Goal: Task Accomplishment & Management: Use online tool/utility

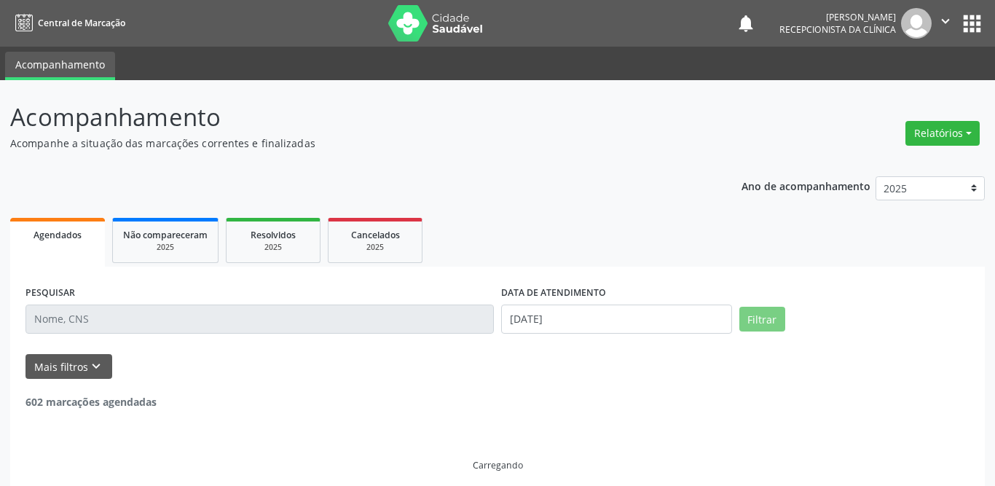
select select "8"
drag, startPoint x: 0, startPoint y: 0, endPoint x: 573, endPoint y: 245, distance: 623.6
click at [550, 323] on input "[DATE]" at bounding box center [616, 318] width 231 height 29
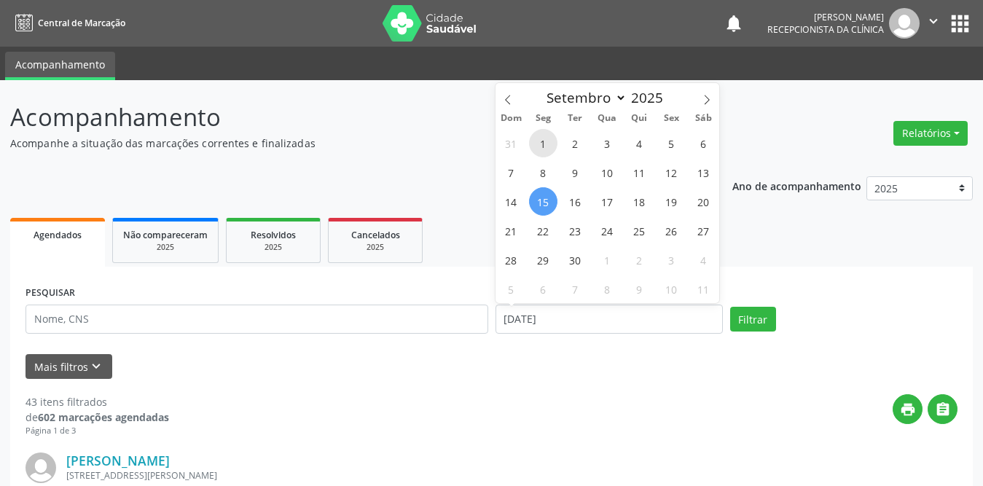
click at [545, 136] on span "1" at bounding box center [543, 143] width 28 height 28
type input "[DATE]"
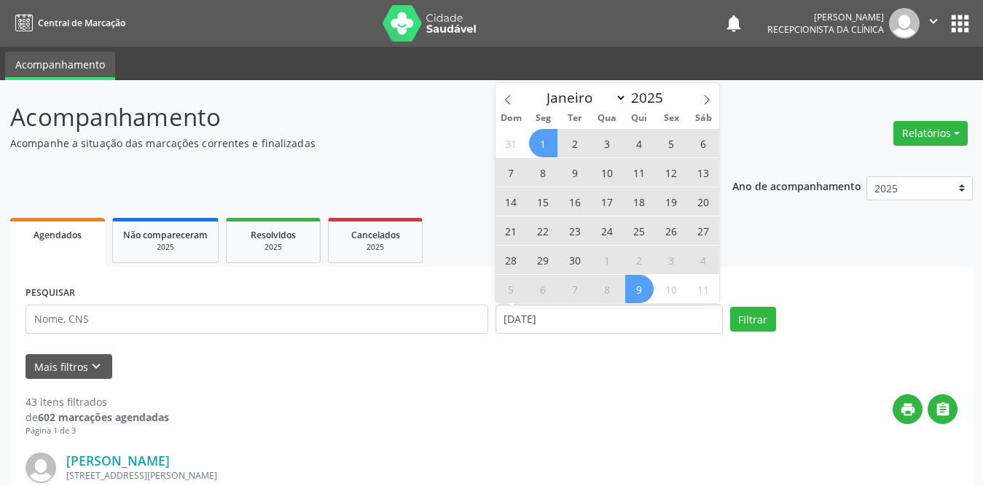
click at [575, 267] on span "30" at bounding box center [575, 259] width 28 height 28
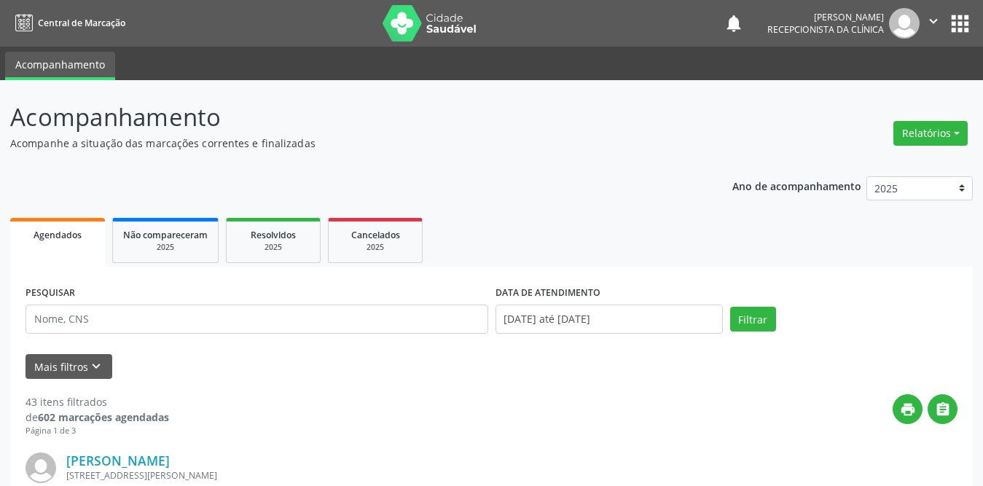
click at [575, 263] on ul "Agendados Não compareceram 2025 Resolvidos 2025 Cancelados 2025" at bounding box center [491, 240] width 962 height 52
click at [744, 317] on button "Filtrar" at bounding box center [753, 319] width 46 height 25
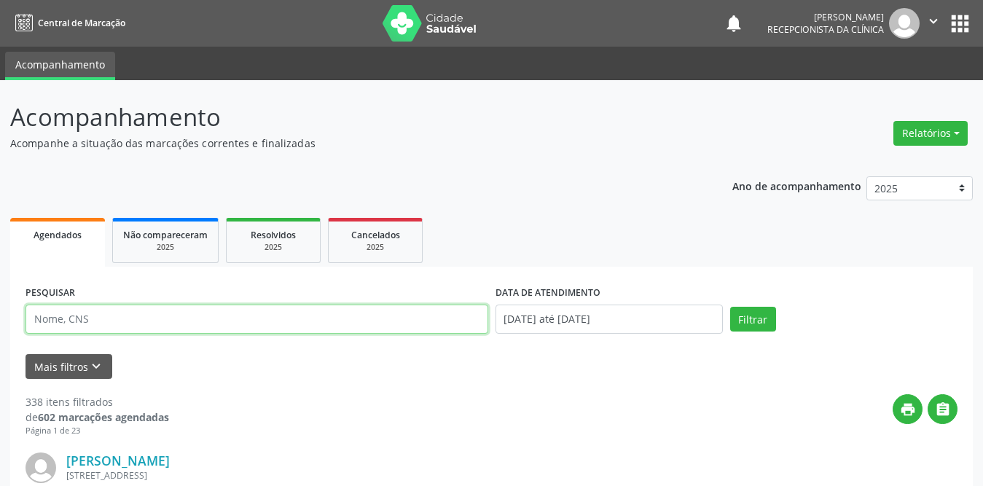
click at [331, 326] on input "text" at bounding box center [256, 318] width 463 height 29
type input "[PERSON_NAME]"
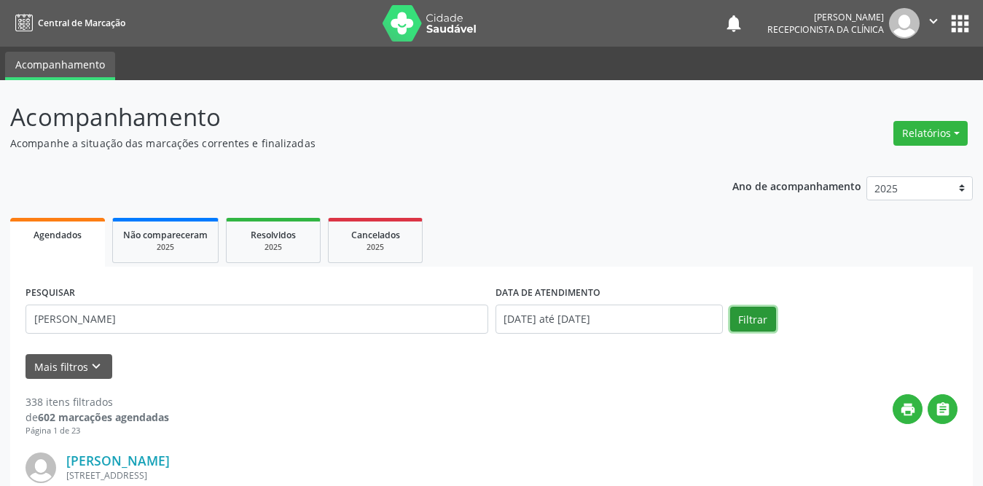
click at [752, 314] on button "Filtrar" at bounding box center [753, 319] width 46 height 25
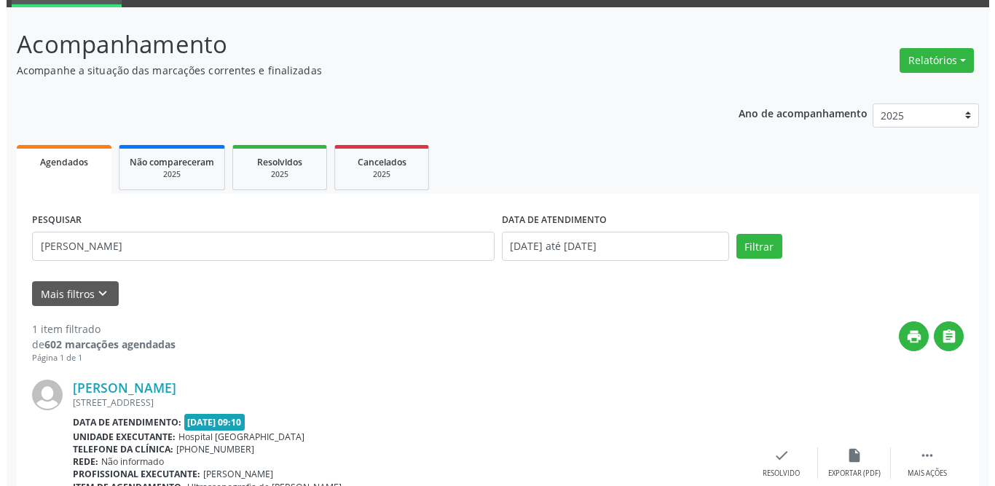
scroll to position [146, 0]
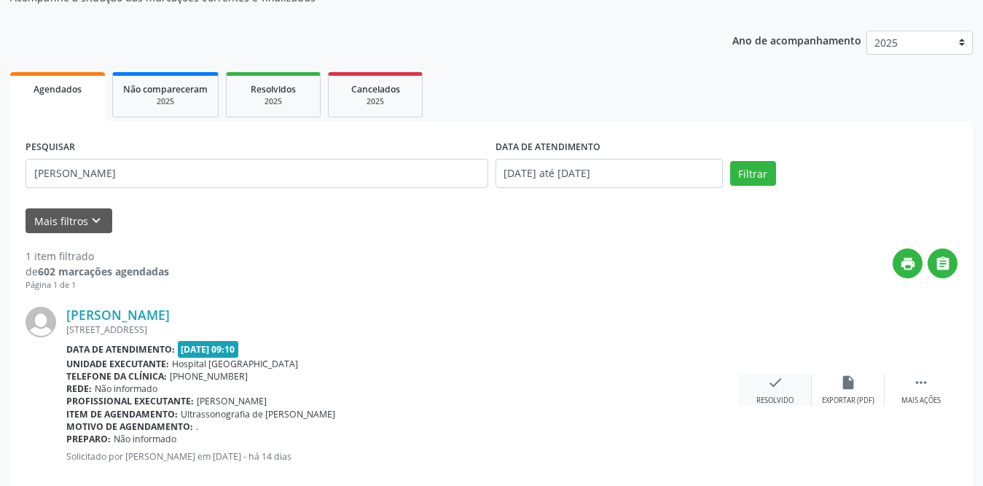
click at [775, 374] on icon "check" at bounding box center [775, 382] width 16 height 16
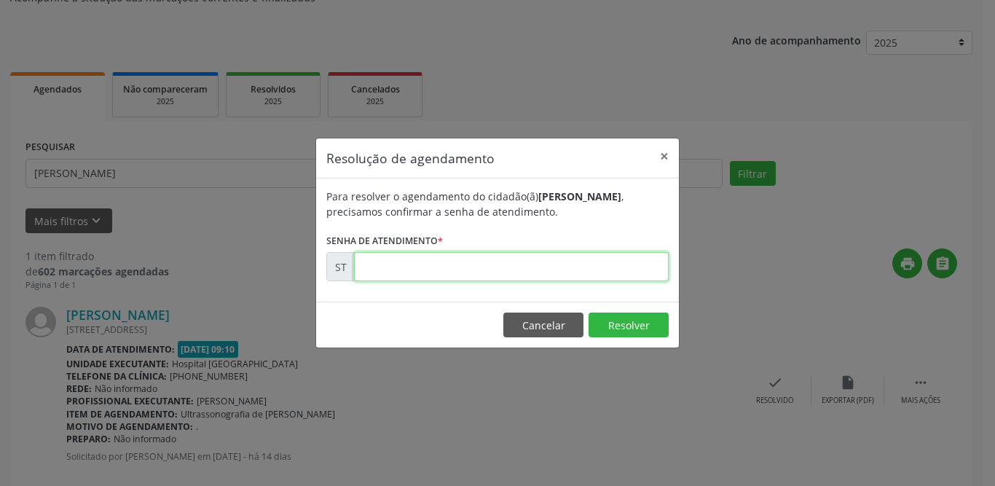
click at [503, 276] on input "text" at bounding box center [511, 266] width 315 height 29
type input "00020627"
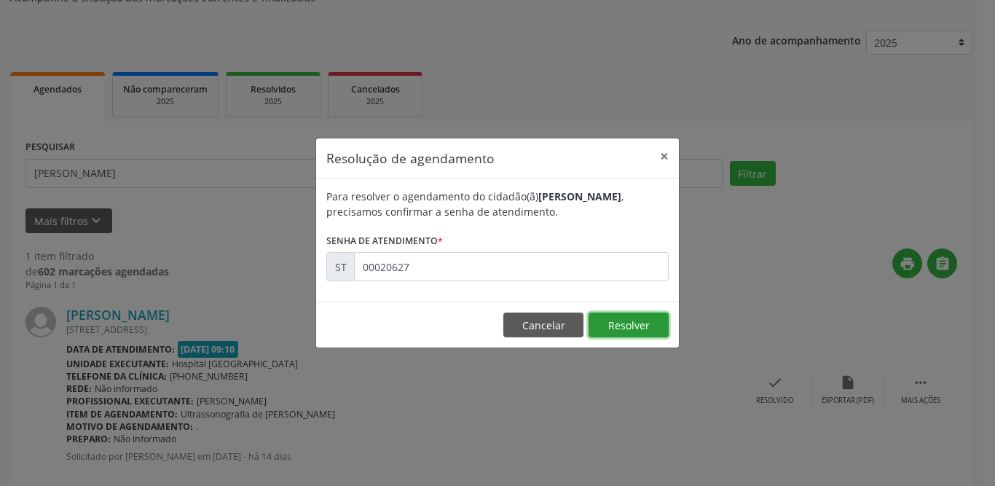
click at [654, 326] on button "Resolver" at bounding box center [629, 324] width 80 height 25
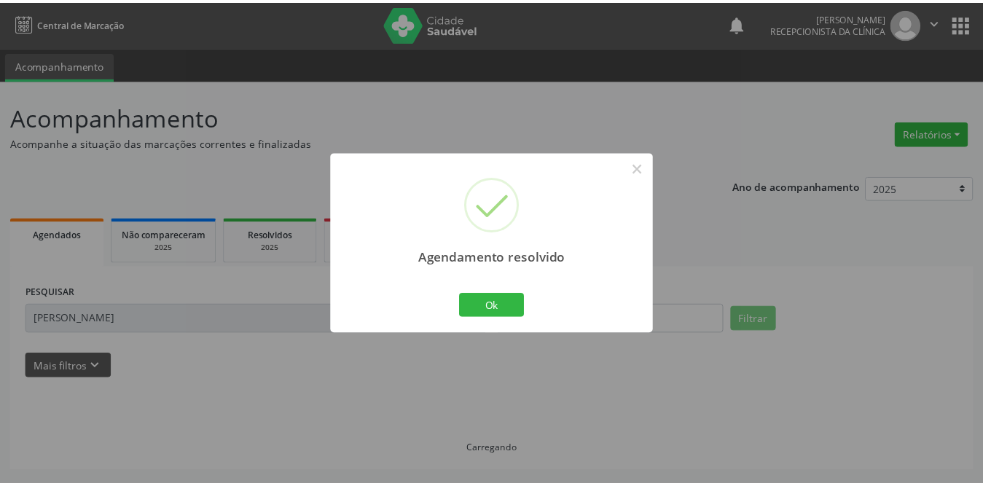
scroll to position [0, 0]
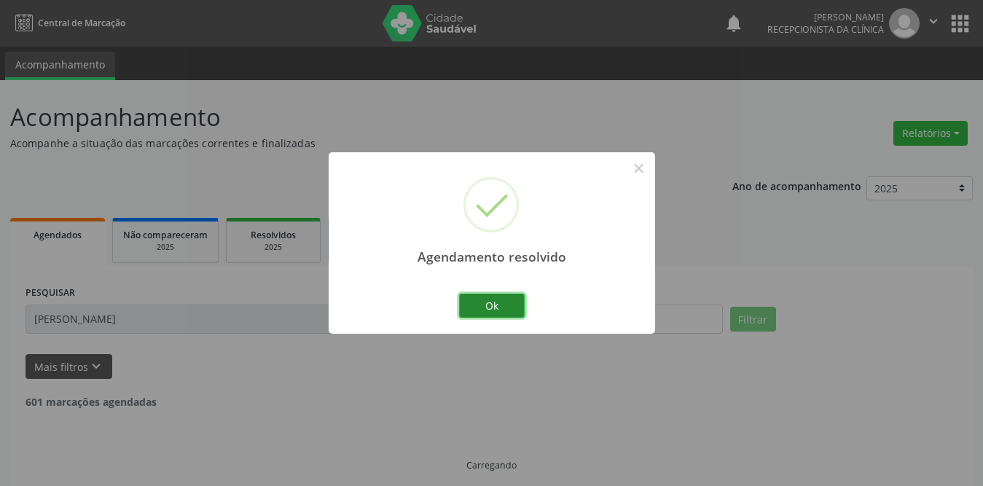
click at [499, 308] on button "Ok" at bounding box center [492, 306] width 66 height 25
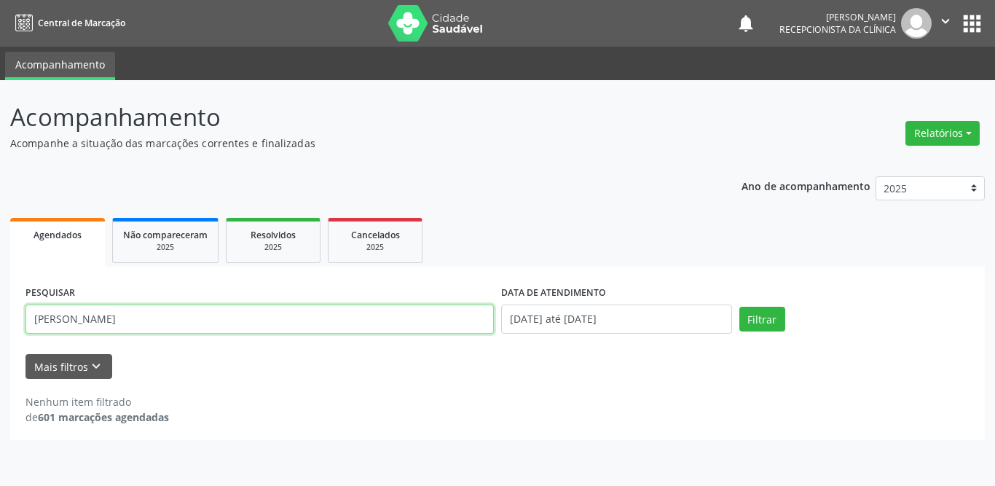
drag, startPoint x: 172, startPoint y: 325, endPoint x: 0, endPoint y: 326, distance: 171.9
click at [0, 326] on div "Acompanhamento Acompanhe a situação das marcações correntes e finalizadas Relat…" at bounding box center [497, 283] width 995 height 406
type input "juscilene"
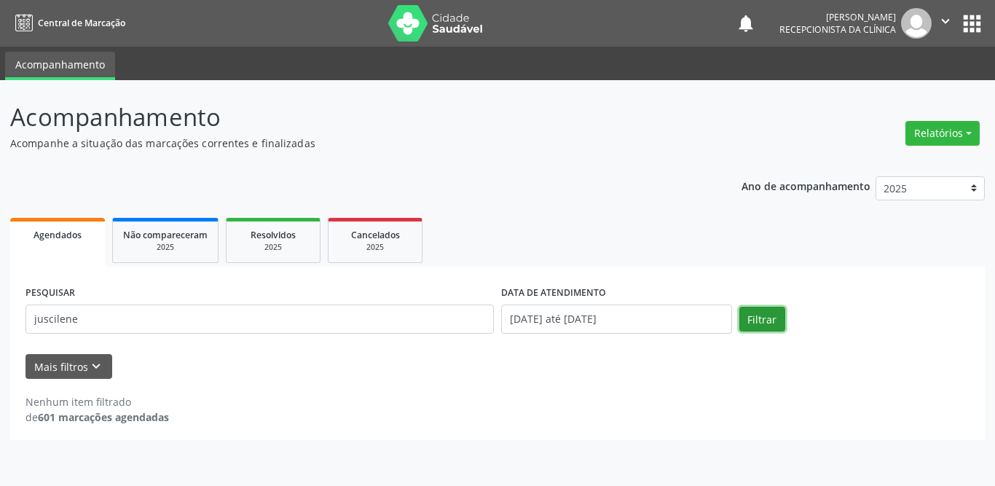
click at [747, 320] on button "Filtrar" at bounding box center [762, 319] width 46 height 25
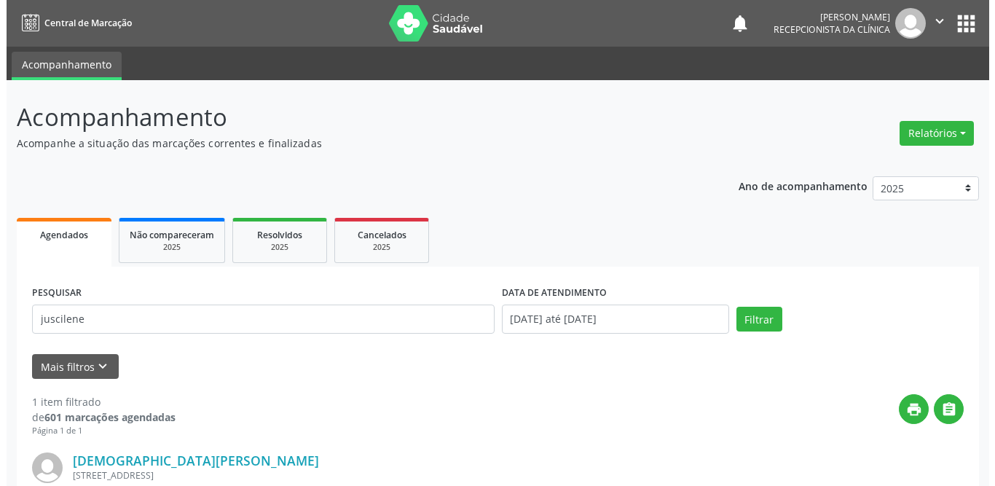
scroll to position [173, 0]
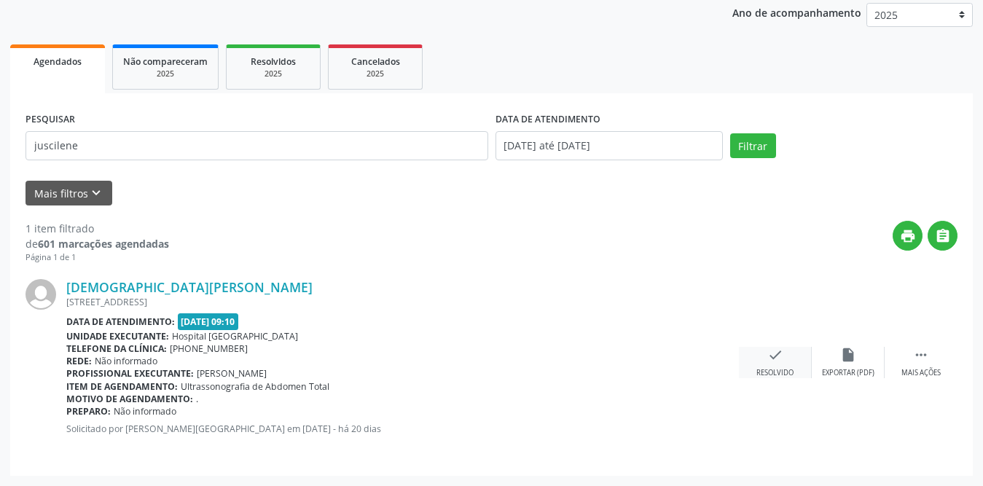
click at [768, 353] on icon "check" at bounding box center [775, 355] width 16 height 16
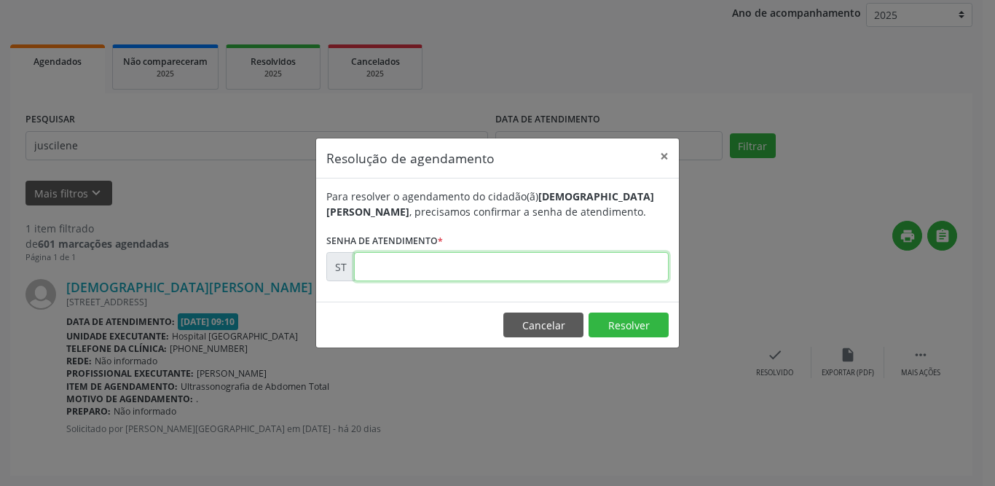
click at [438, 271] on input "text" at bounding box center [511, 266] width 315 height 29
type input "00018604"
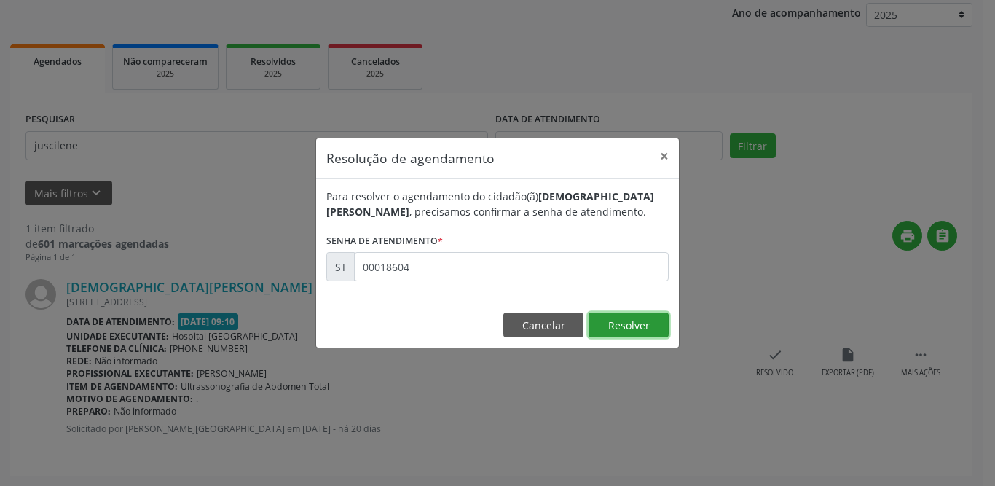
click at [606, 328] on button "Resolver" at bounding box center [629, 324] width 80 height 25
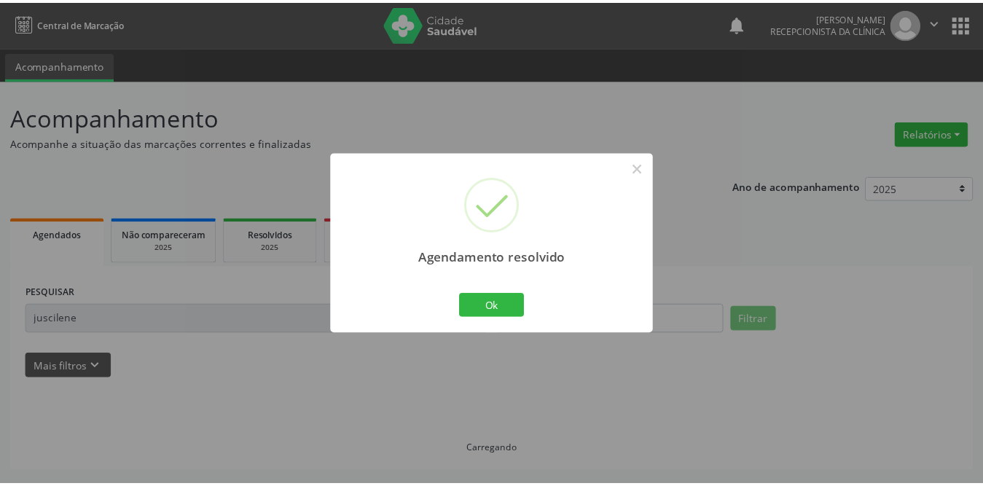
scroll to position [0, 0]
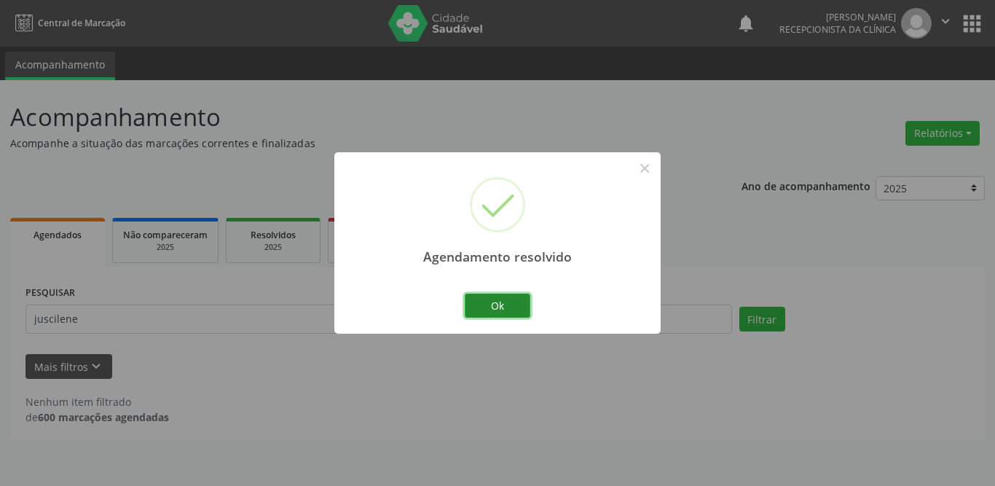
click at [508, 307] on button "Ok" at bounding box center [498, 306] width 66 height 25
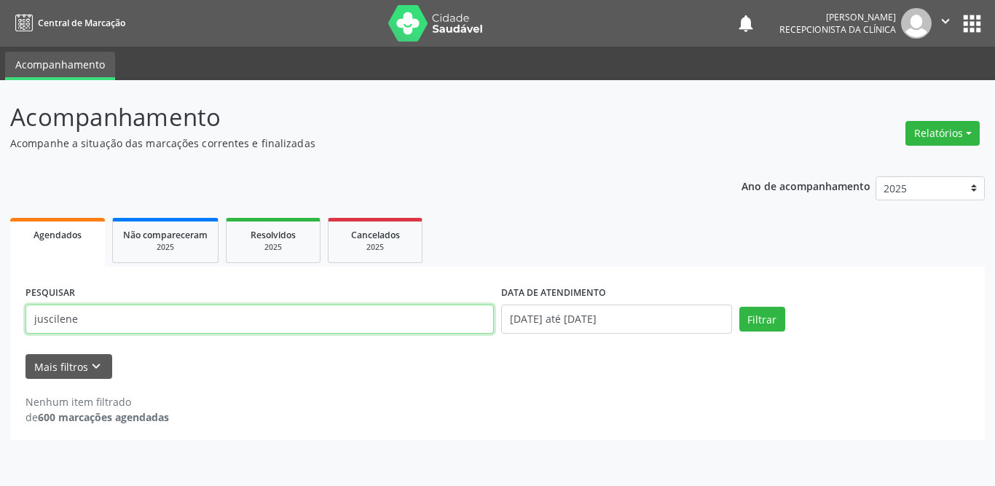
drag, startPoint x: 179, startPoint y: 328, endPoint x: 0, endPoint y: 328, distance: 179.2
click at [0, 328] on div "Acompanhamento Acompanhe a situação das marcações correntes e finalizadas Relat…" at bounding box center [497, 283] width 995 height 406
type input "[PERSON_NAME]"
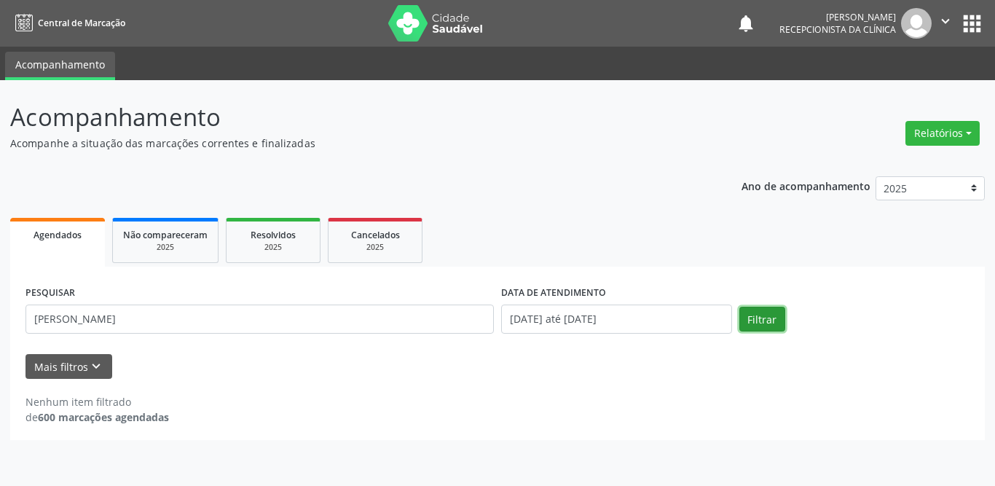
click at [760, 321] on button "Filtrar" at bounding box center [762, 319] width 46 height 25
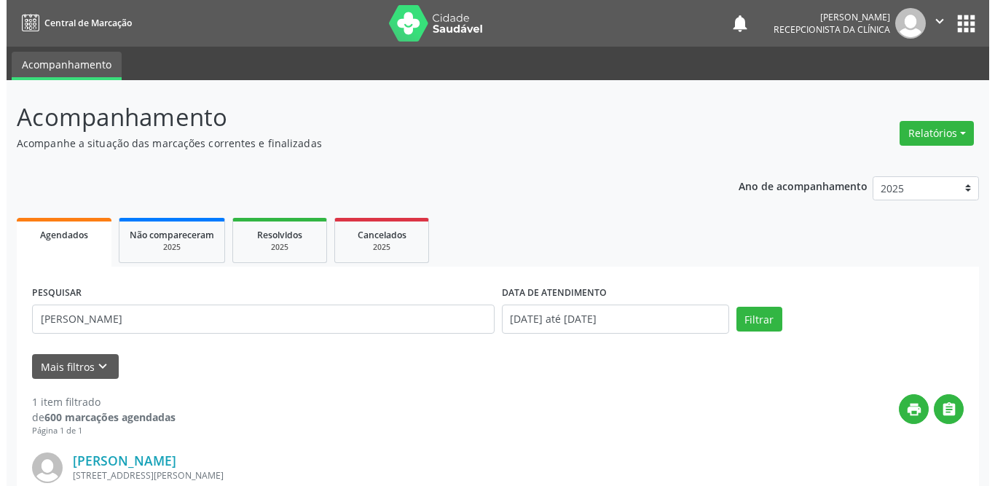
scroll to position [173, 0]
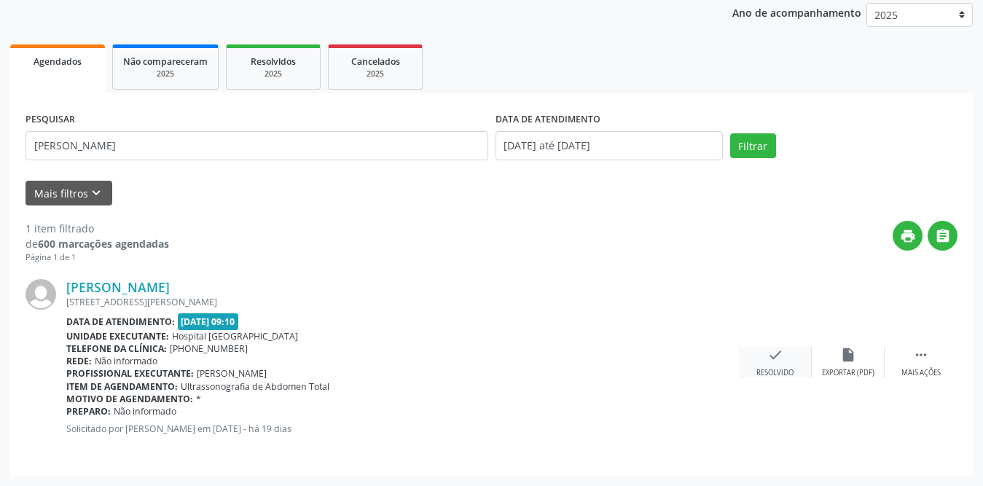
click at [763, 366] on div "check Resolvido" at bounding box center [775, 362] width 73 height 31
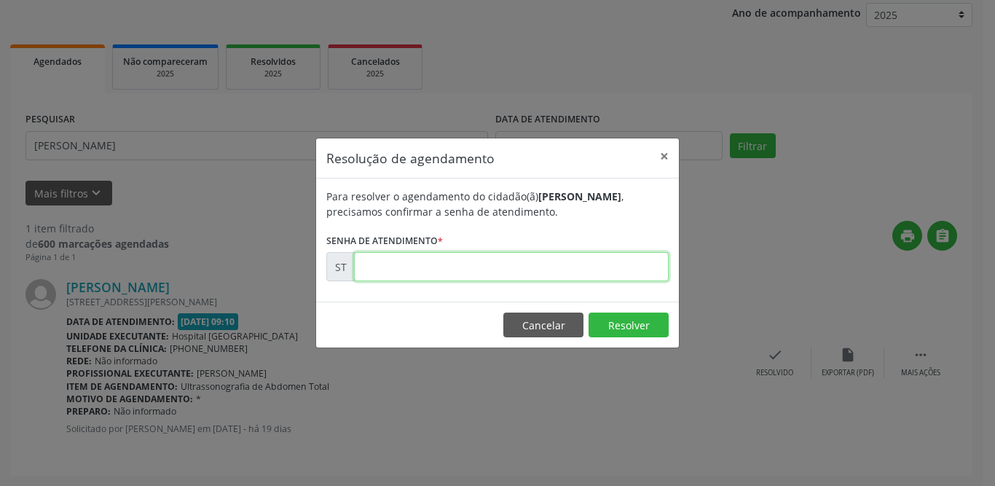
click at [577, 264] on input "text" at bounding box center [511, 266] width 315 height 29
type input "00019134"
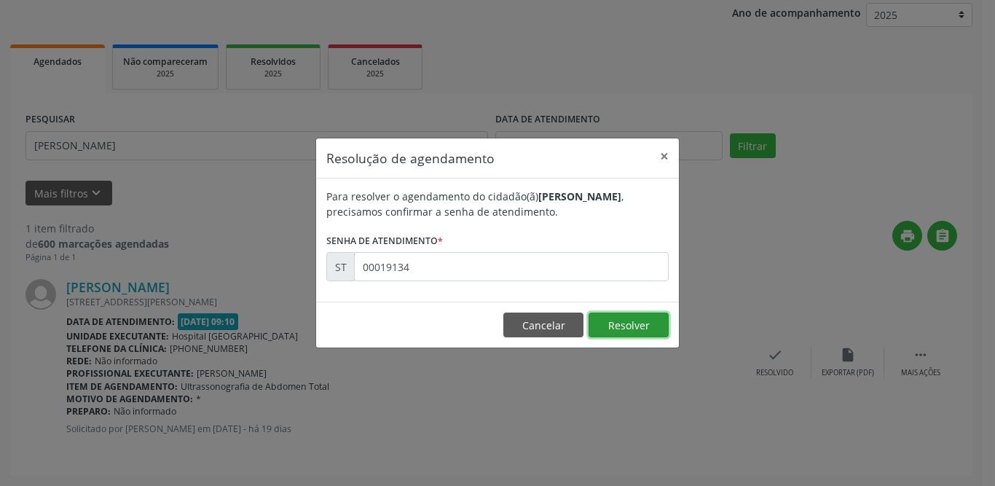
click at [629, 323] on button "Resolver" at bounding box center [629, 324] width 80 height 25
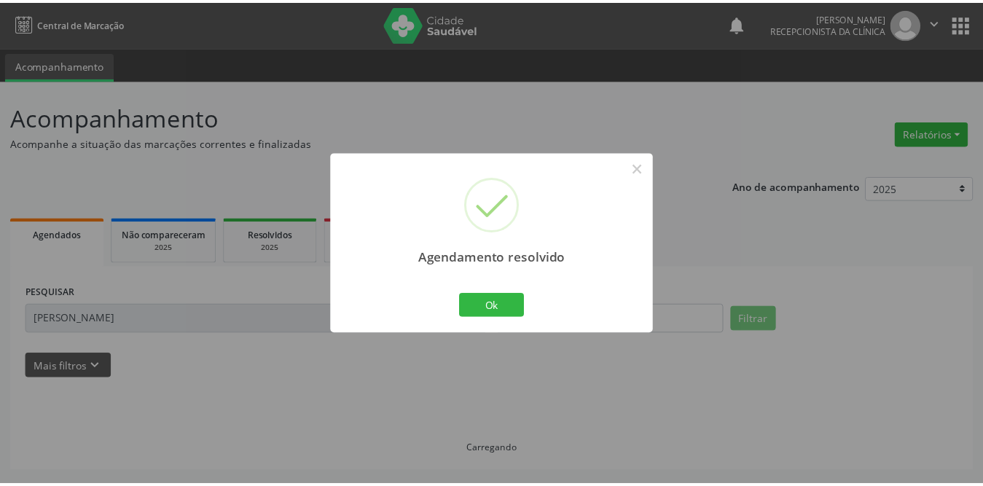
scroll to position [0, 0]
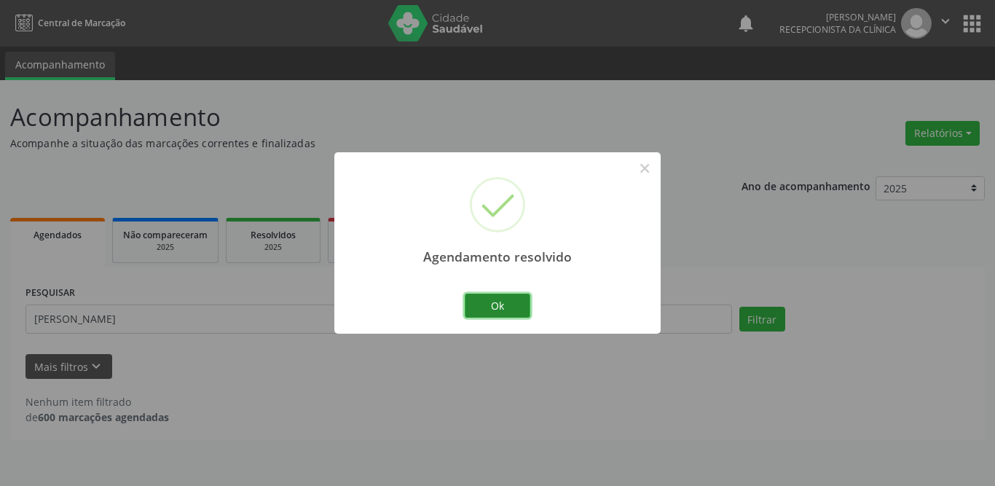
click at [500, 302] on button "Ok" at bounding box center [498, 306] width 66 height 25
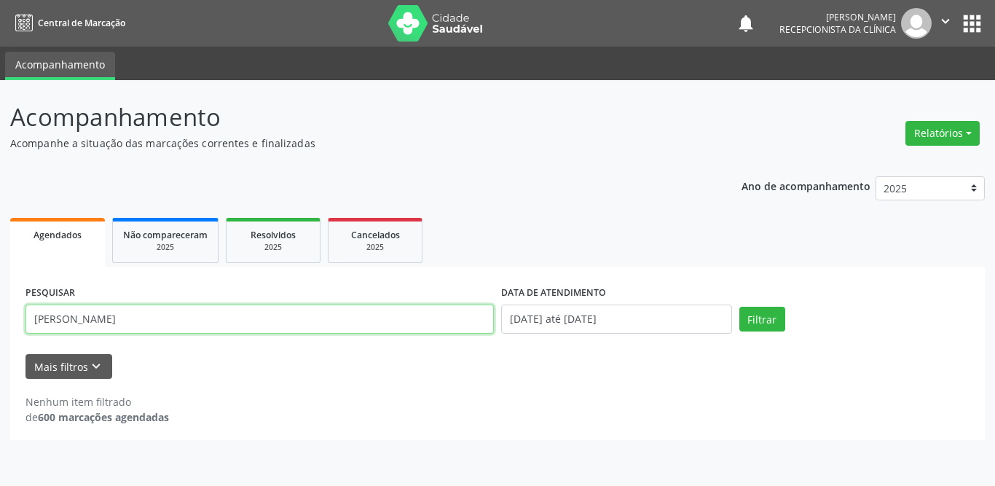
drag, startPoint x: 170, startPoint y: 318, endPoint x: 0, endPoint y: 318, distance: 169.7
click at [0, 318] on div "Acompanhamento Acompanhe a situação das marcações correntes e finalizadas Relat…" at bounding box center [497, 283] width 995 height 406
type input "lucineide"
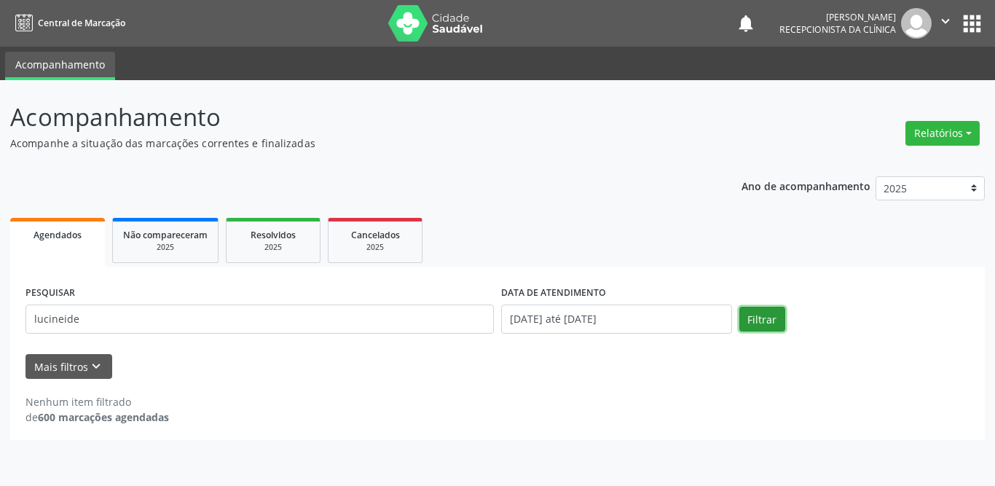
click at [776, 315] on button "Filtrar" at bounding box center [762, 319] width 46 height 25
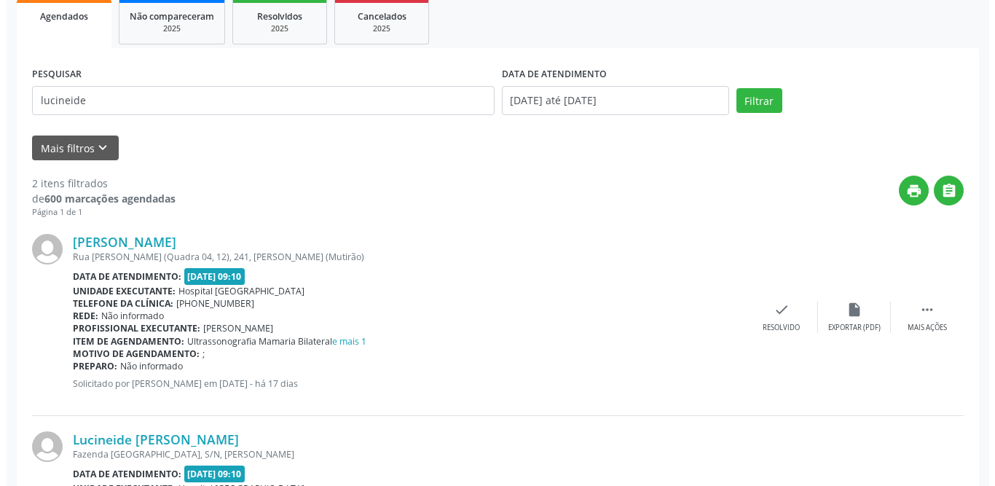
scroll to position [371, 0]
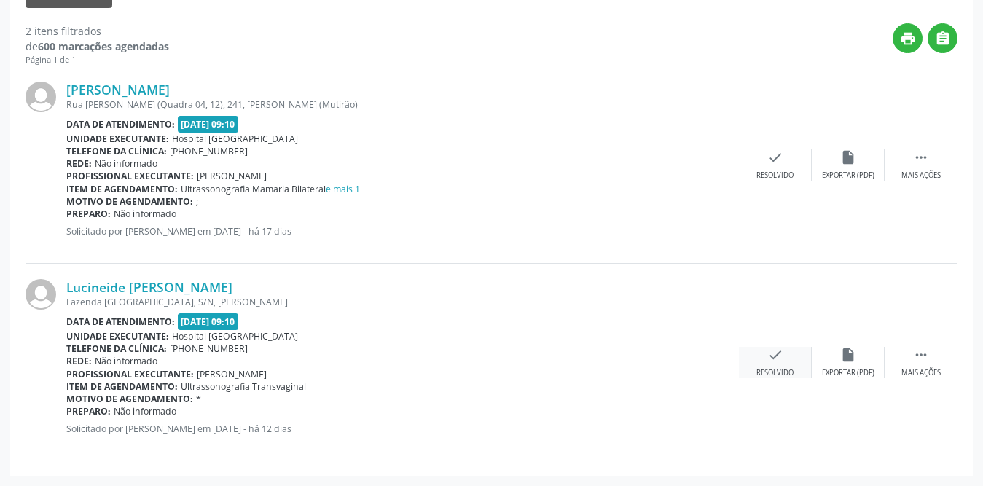
click at [782, 356] on icon "check" at bounding box center [775, 355] width 16 height 16
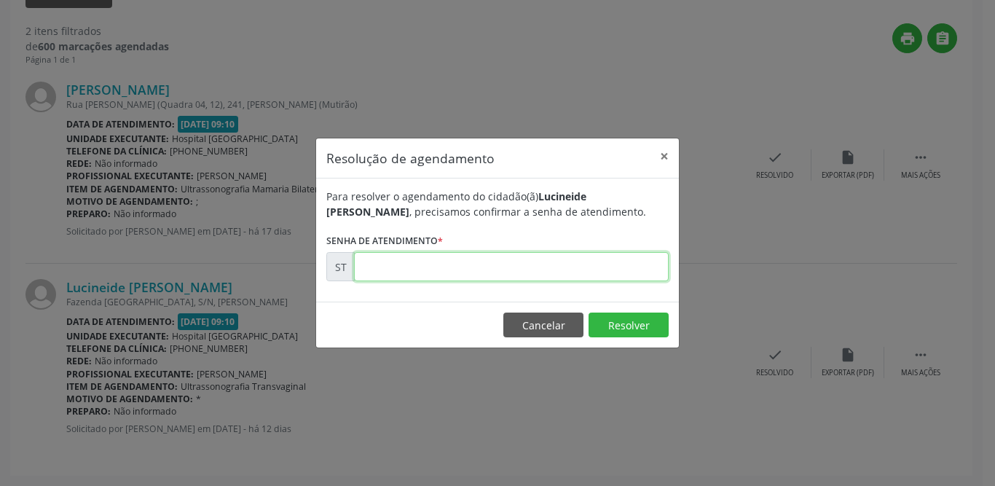
click at [467, 259] on input "text" at bounding box center [511, 266] width 315 height 29
type input "00021079"
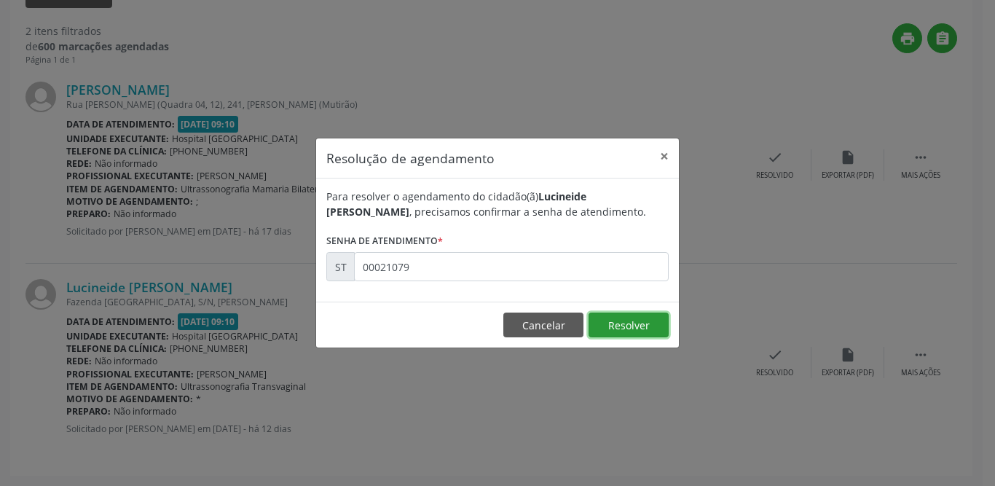
click at [608, 324] on button "Resolver" at bounding box center [629, 324] width 80 height 25
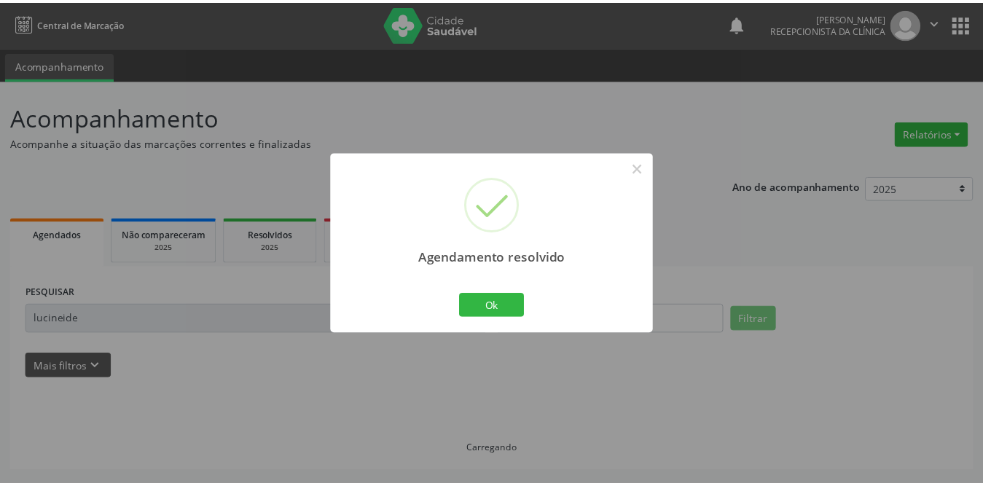
scroll to position [0, 0]
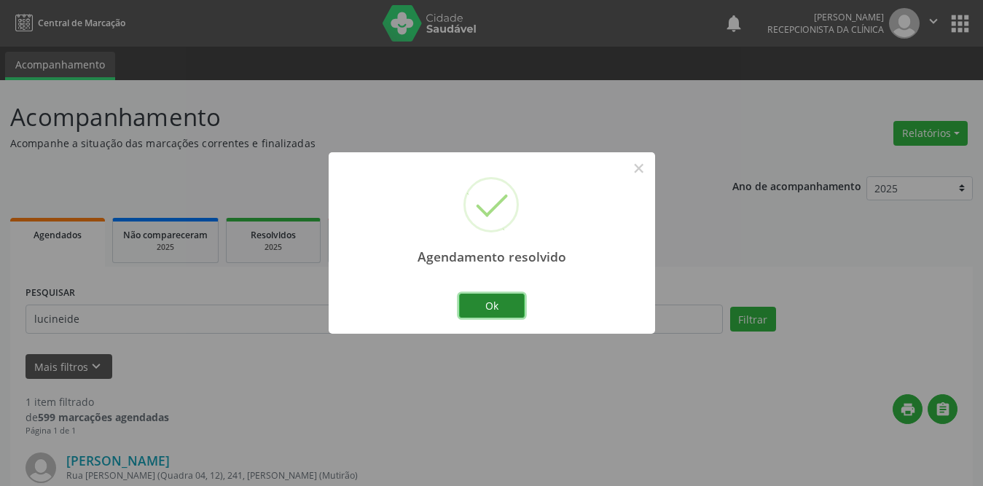
click at [495, 306] on button "Ok" at bounding box center [492, 306] width 66 height 25
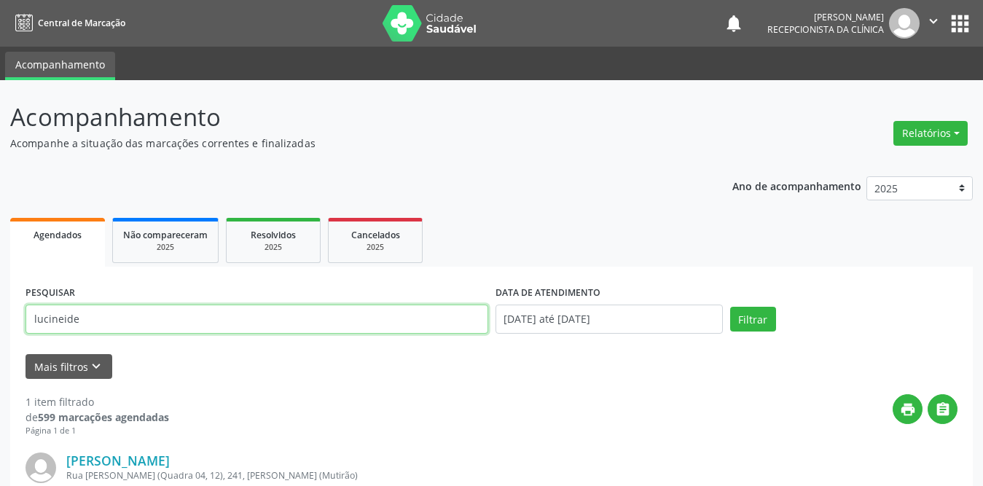
drag, startPoint x: 117, startPoint y: 320, endPoint x: 0, endPoint y: 310, distance: 117.1
click at [0, 310] on div "Acompanhamento Acompanhe a situação das marcações correntes e finalizadas Relat…" at bounding box center [491, 369] width 983 height 579
type input "levi"
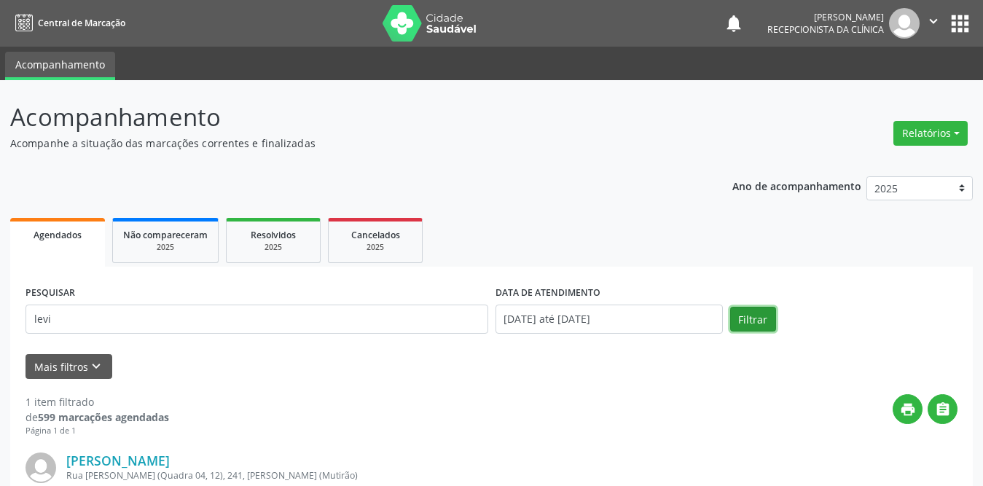
click at [752, 319] on button "Filtrar" at bounding box center [753, 319] width 46 height 25
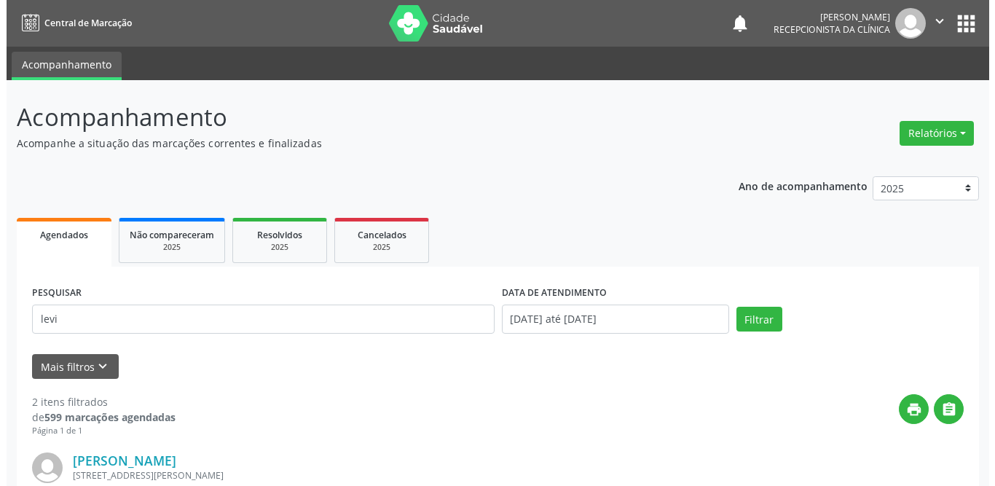
scroll to position [219, 0]
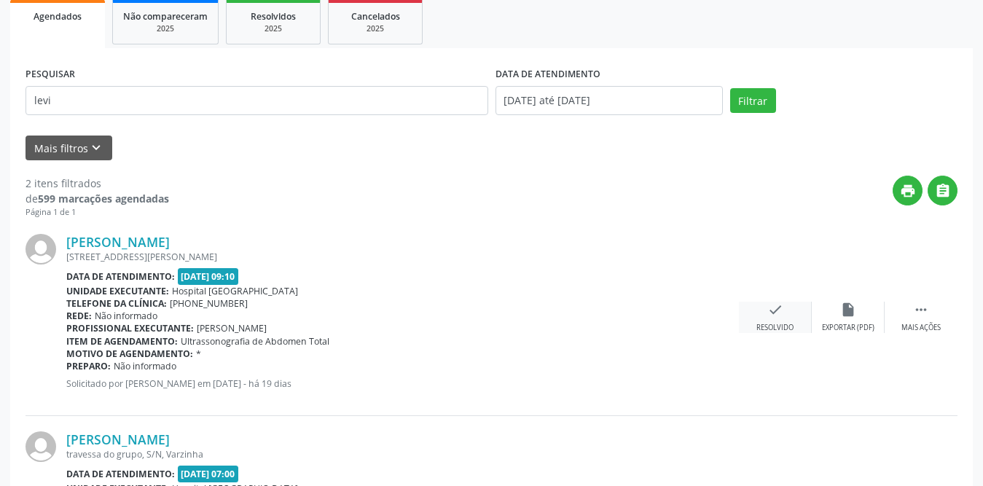
click at [771, 315] on icon "check" at bounding box center [775, 310] width 16 height 16
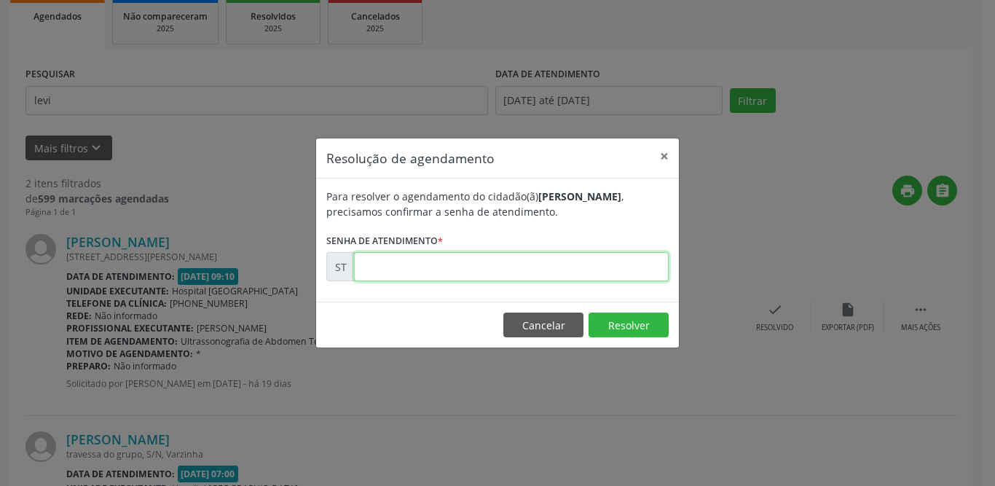
click at [484, 271] on input "text" at bounding box center [511, 266] width 315 height 29
type input "00019145"
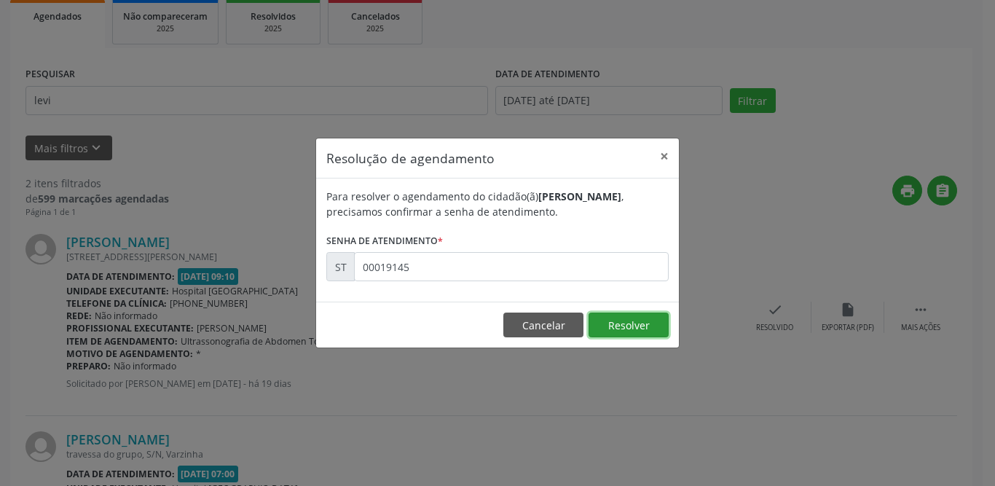
click at [620, 319] on button "Resolver" at bounding box center [629, 324] width 80 height 25
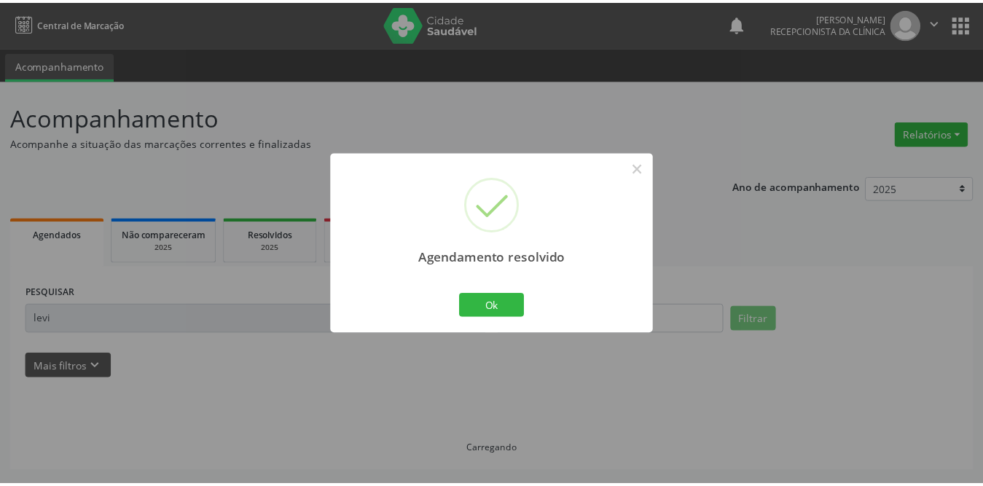
scroll to position [0, 0]
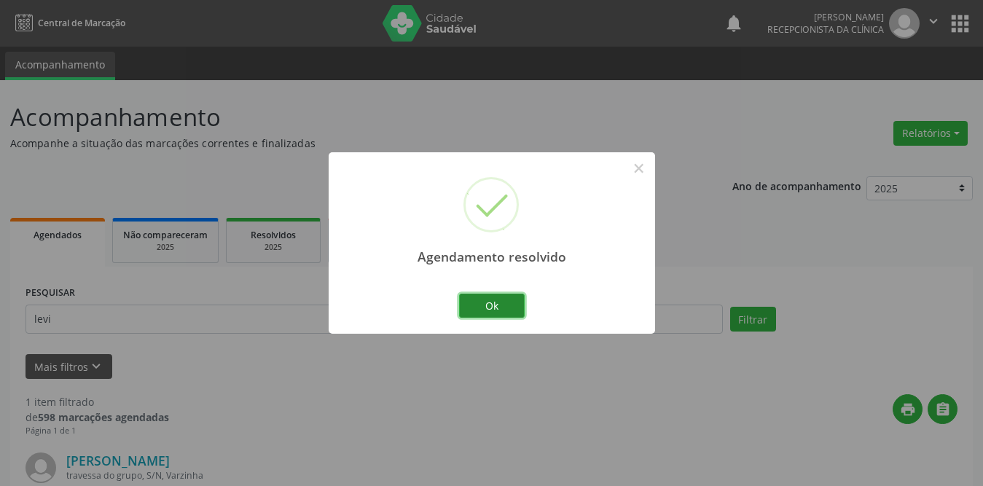
click at [479, 301] on button "Ok" at bounding box center [492, 306] width 66 height 25
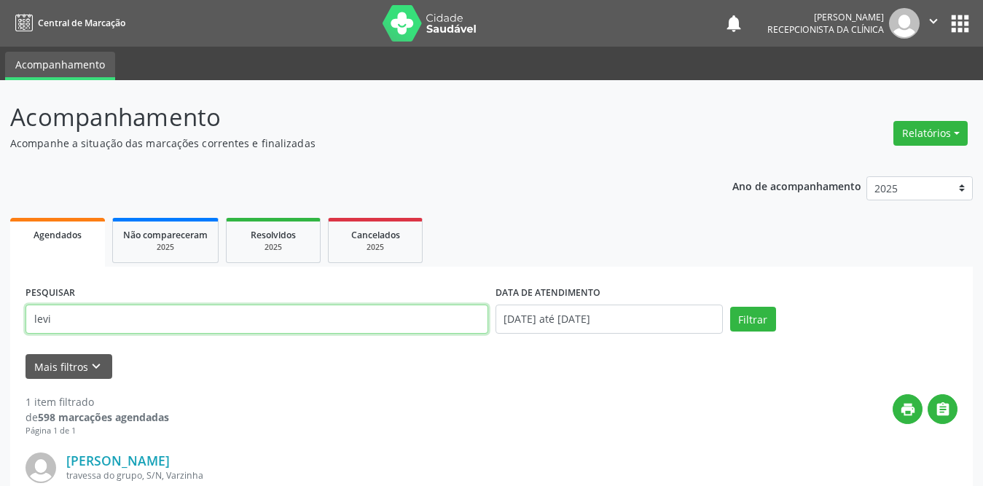
drag, startPoint x: 172, startPoint y: 320, endPoint x: 0, endPoint y: 319, distance: 171.9
click at [0, 319] on div "Acompanhamento Acompanhe a situação das marcações correntes e finalizadas Relat…" at bounding box center [491, 369] width 983 height 579
type input "[DEMOGRAPHIC_DATA] de fatima"
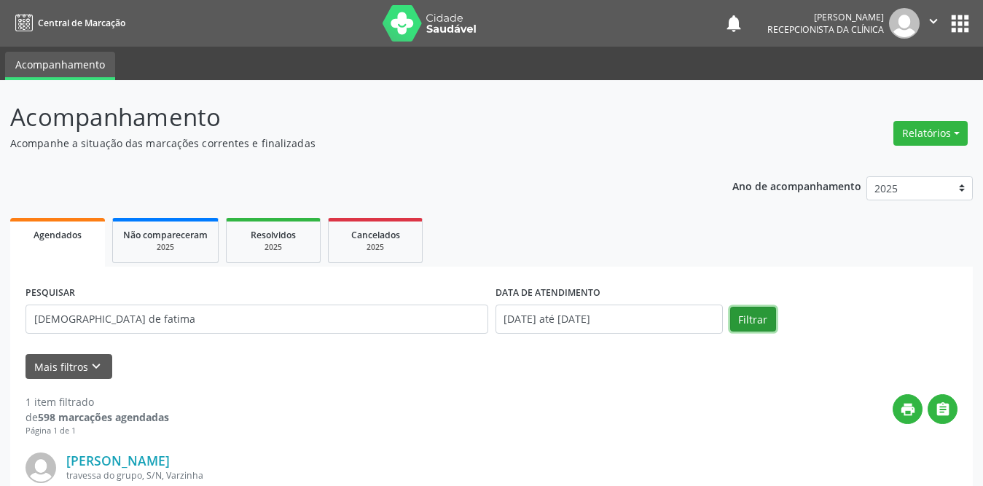
click at [766, 321] on button "Filtrar" at bounding box center [753, 319] width 46 height 25
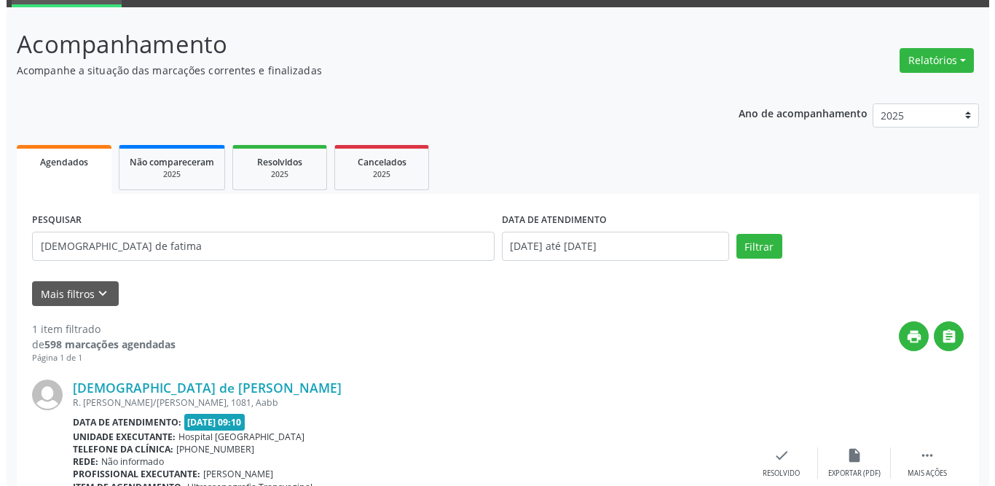
scroll to position [173, 0]
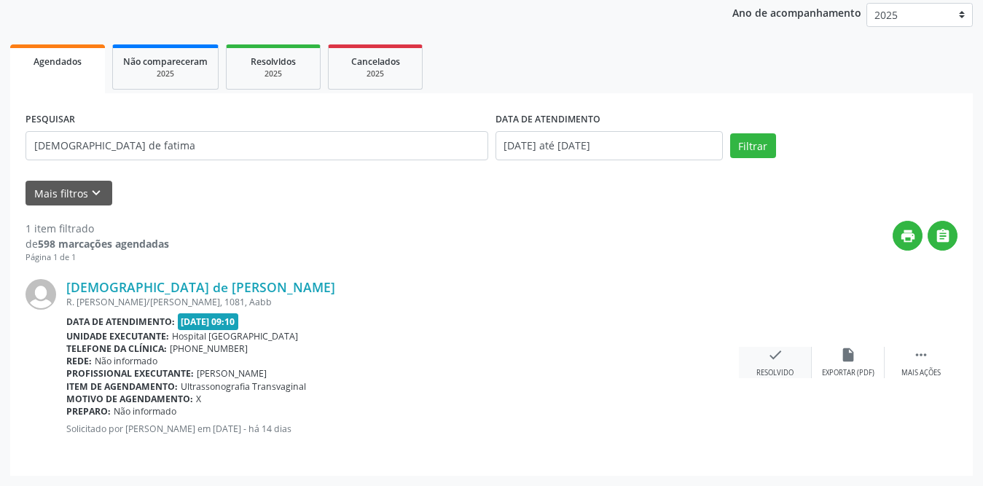
click at [767, 362] on icon "check" at bounding box center [775, 355] width 16 height 16
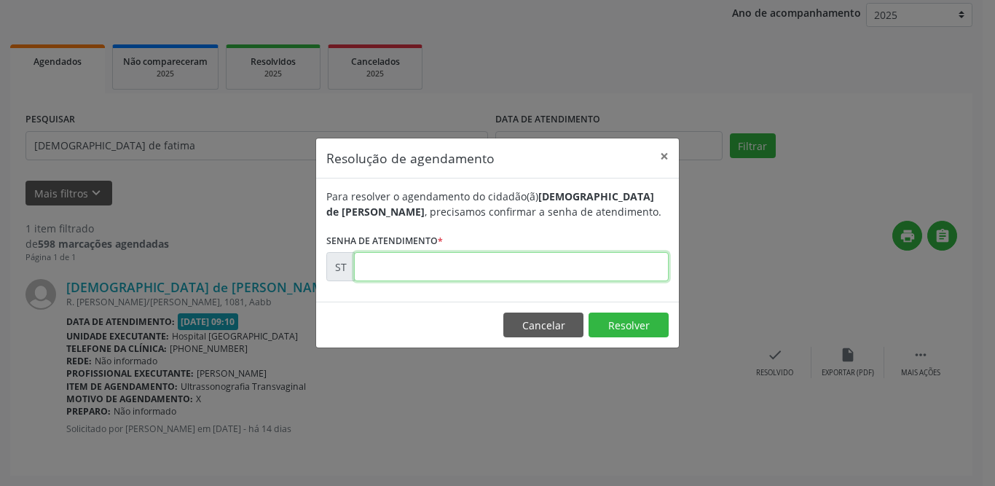
click at [501, 267] on input "text" at bounding box center [511, 266] width 315 height 29
type input "00020688"
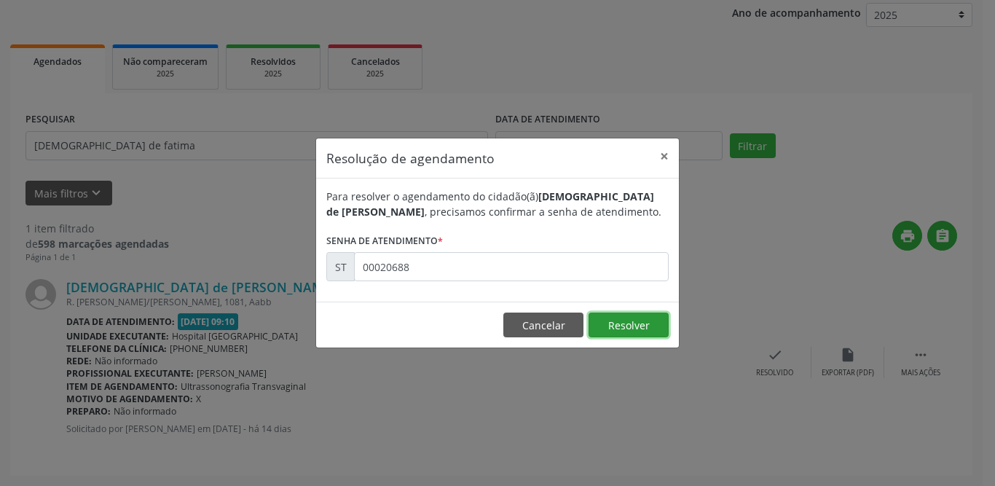
click at [634, 316] on button "Resolver" at bounding box center [629, 324] width 80 height 25
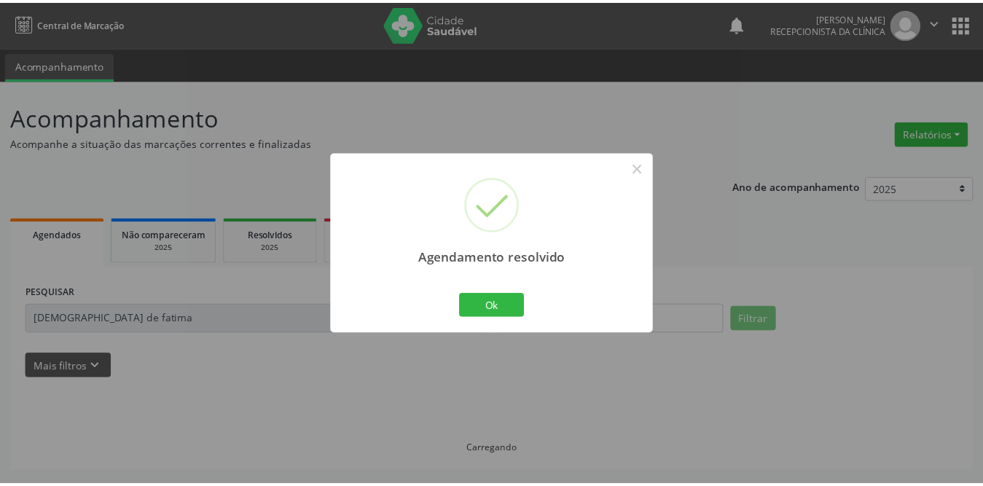
scroll to position [0, 0]
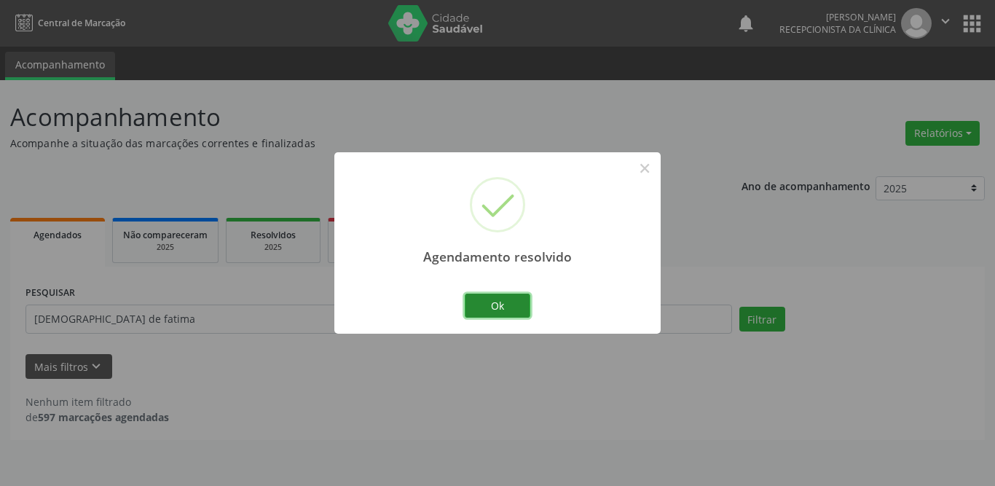
click at [499, 306] on button "Ok" at bounding box center [498, 306] width 66 height 25
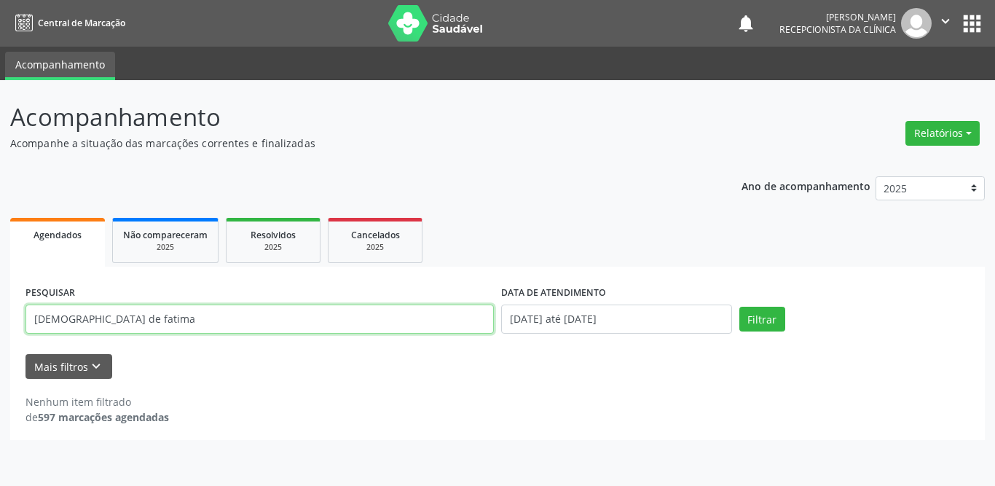
drag, startPoint x: 173, startPoint y: 314, endPoint x: 0, endPoint y: 306, distance: 173.5
click at [0, 306] on div "Acompanhamento Acompanhe a situação das marcações correntes e finalizadas Relat…" at bounding box center [497, 283] width 995 height 406
type input "[PERSON_NAME]"
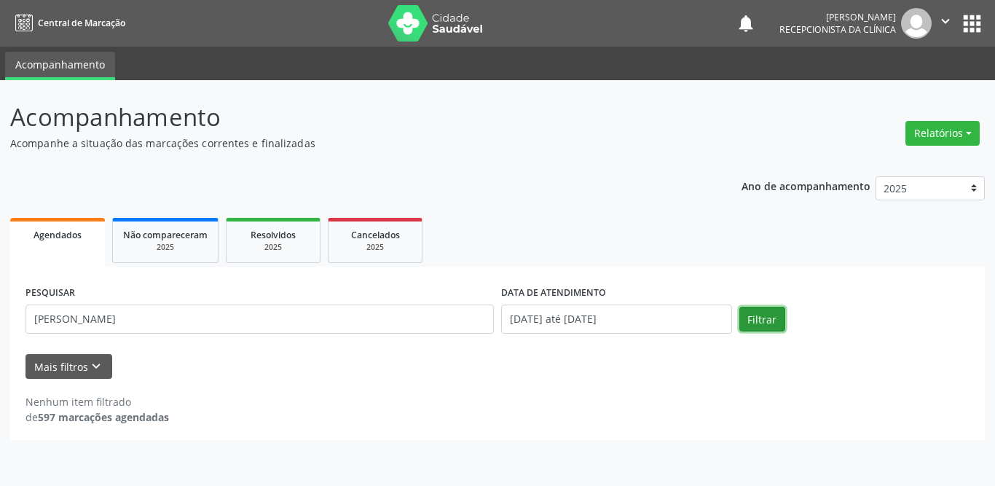
click at [765, 318] on button "Filtrar" at bounding box center [762, 319] width 46 height 25
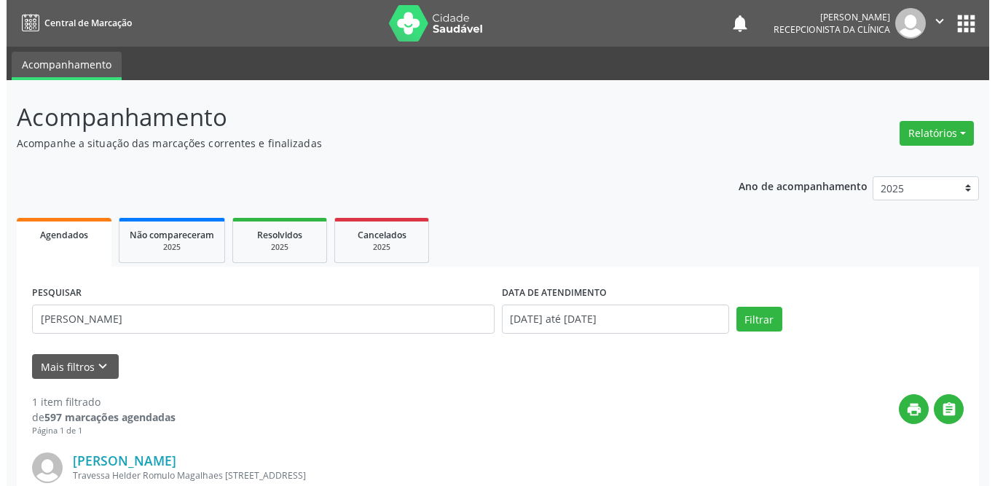
scroll to position [173, 0]
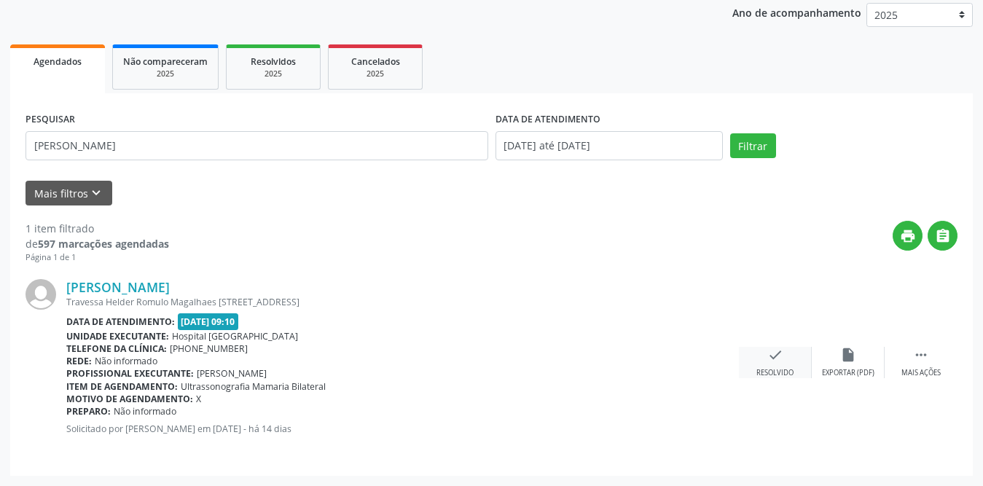
click at [767, 354] on icon "check" at bounding box center [775, 355] width 16 height 16
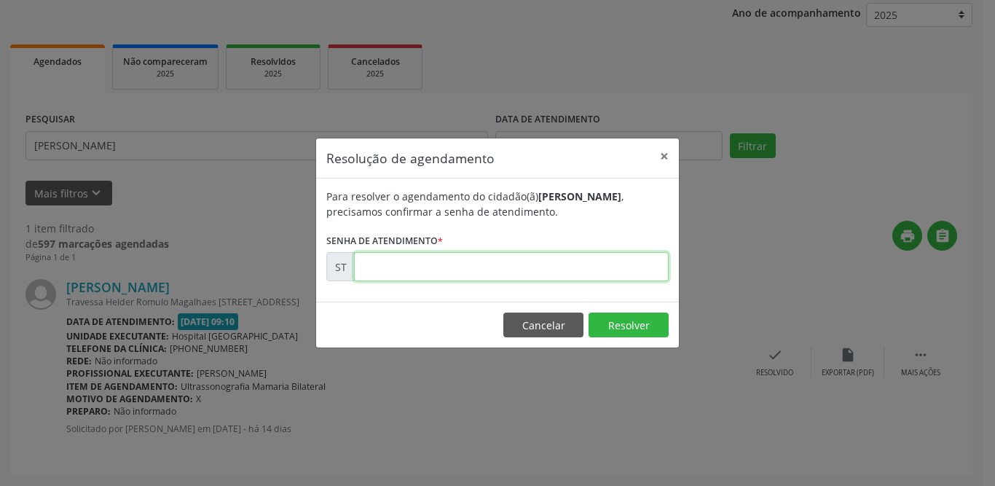
click at [523, 272] on input "text" at bounding box center [511, 266] width 315 height 29
type input "00020695"
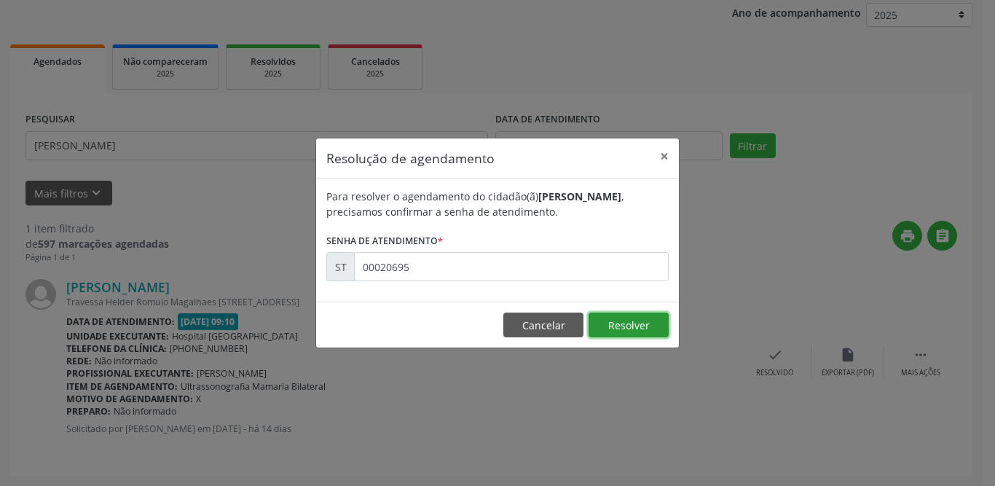
click at [623, 328] on button "Resolver" at bounding box center [629, 324] width 80 height 25
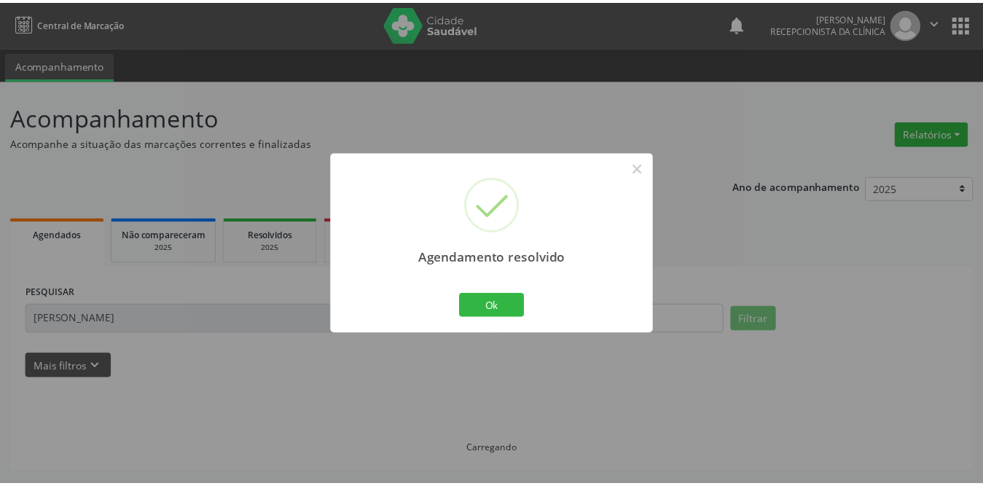
scroll to position [0, 0]
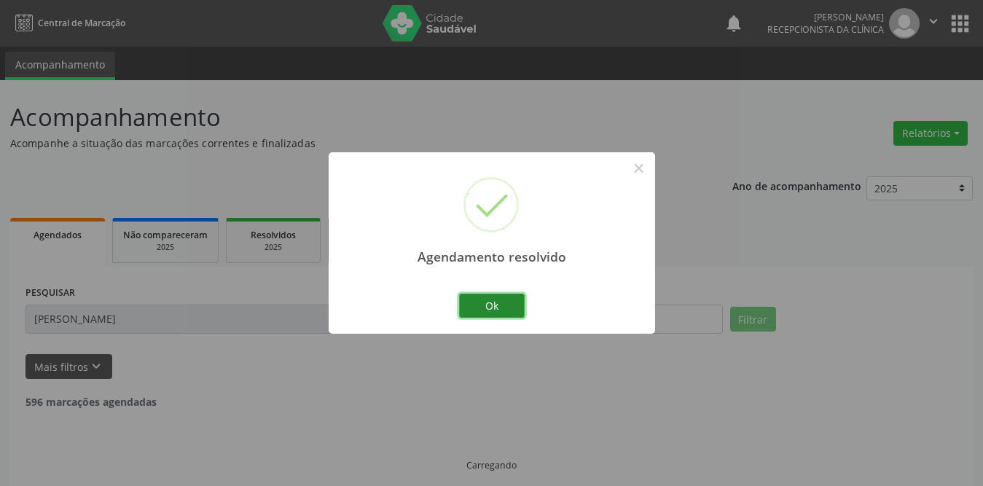
click at [524, 306] on button "Ok" at bounding box center [492, 306] width 66 height 25
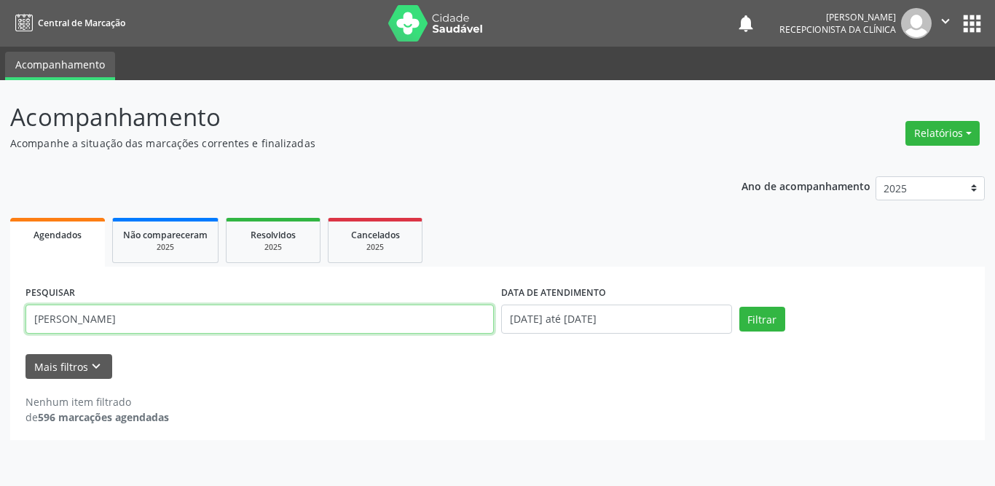
drag, startPoint x: 122, startPoint y: 325, endPoint x: 21, endPoint y: 321, distance: 101.3
click at [21, 321] on div "PESQUISAR [PERSON_NAME] re DATA DE ATENDIMENTO [DATE] até [DATE] Filtrar UNIDAD…" at bounding box center [497, 353] width 975 height 173
type input "[PERSON_NAME]"
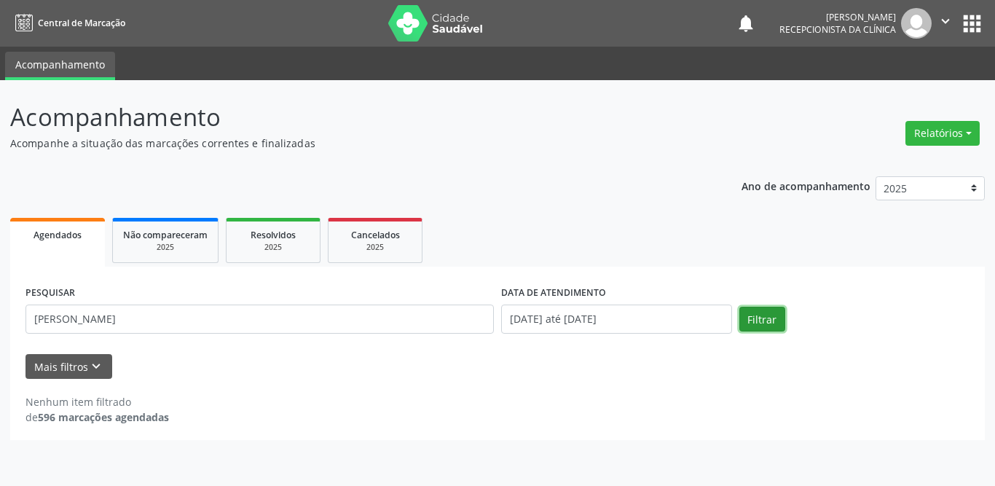
click at [749, 320] on button "Filtrar" at bounding box center [762, 319] width 46 height 25
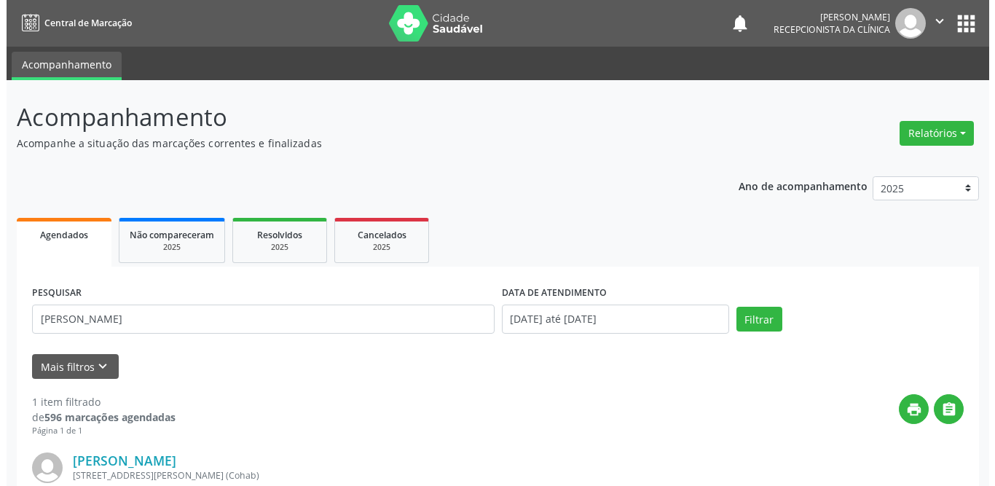
scroll to position [173, 0]
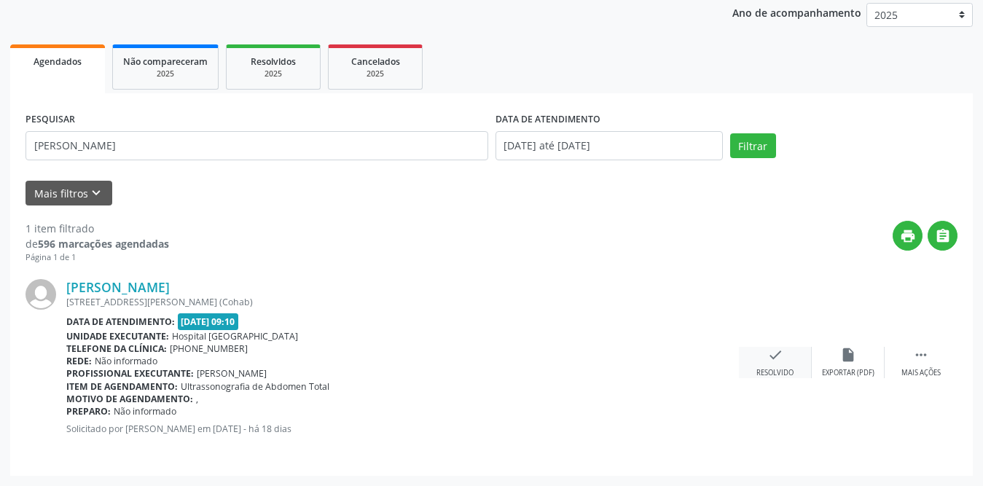
click at [758, 363] on div "check Resolvido" at bounding box center [775, 362] width 73 height 31
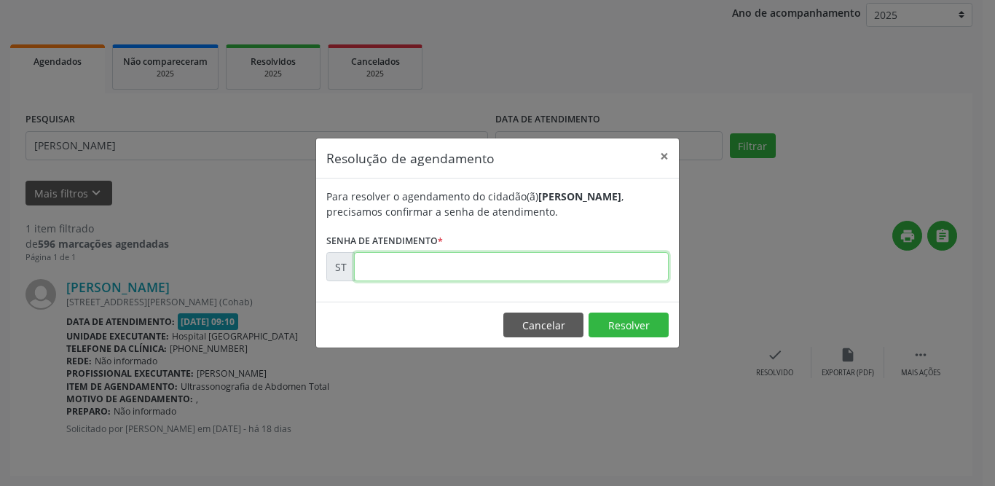
click at [453, 253] on input "text" at bounding box center [511, 266] width 315 height 29
type input "00019684"
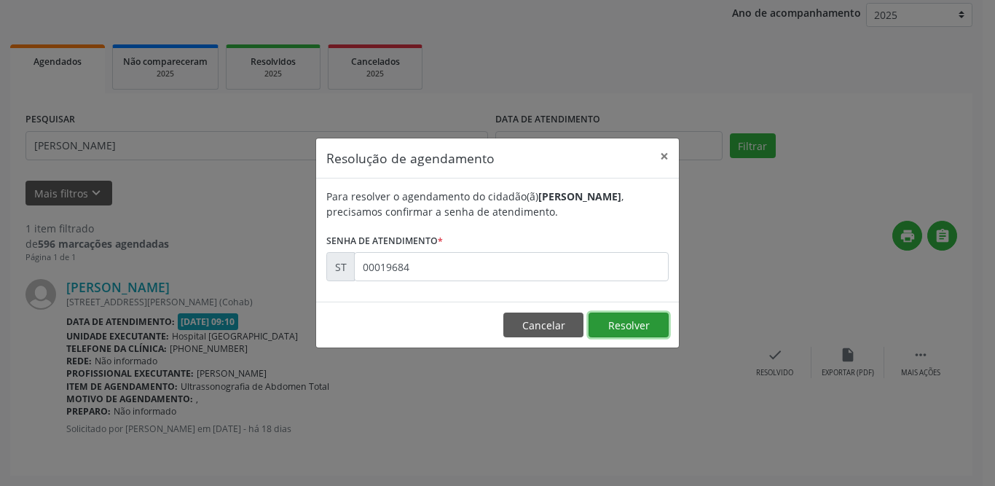
click at [632, 326] on button "Resolver" at bounding box center [629, 324] width 80 height 25
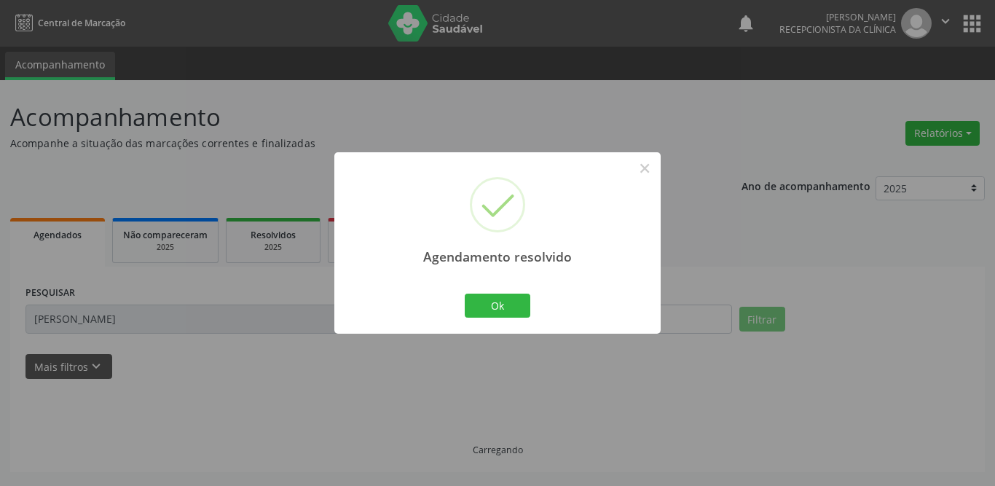
scroll to position [0, 0]
click at [484, 311] on button "Ok" at bounding box center [498, 306] width 66 height 25
